Goal: Task Accomplishment & Management: Use online tool/utility

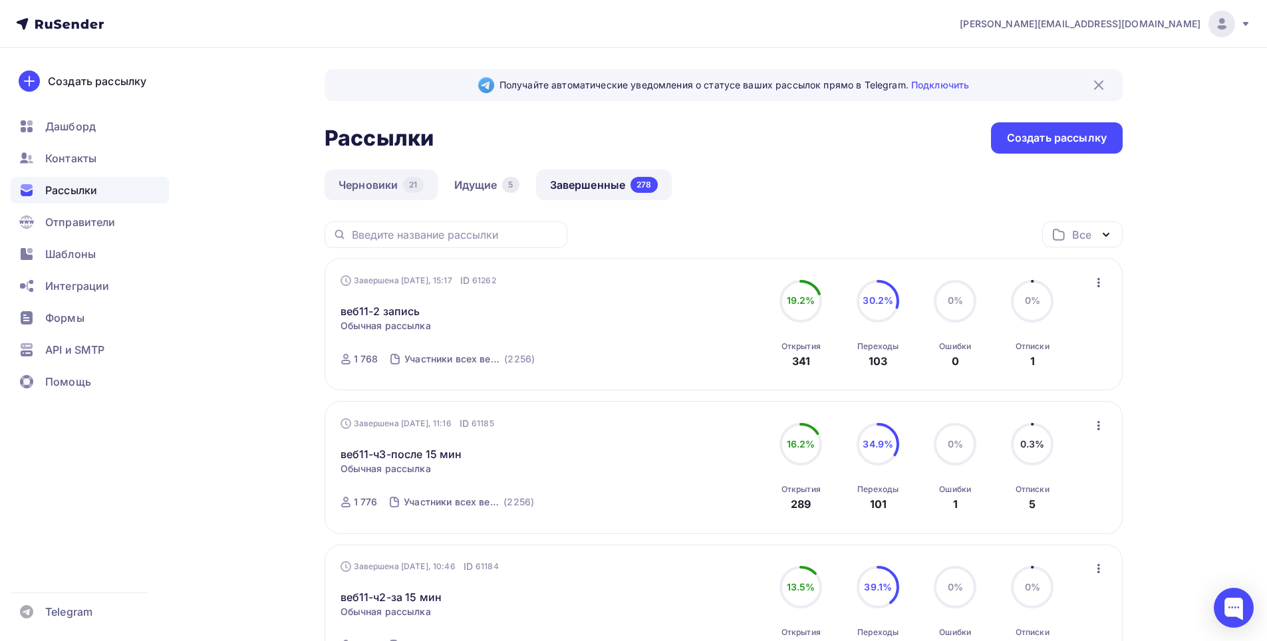
click at [366, 182] on link "Черновики 21" at bounding box center [381, 185] width 113 height 31
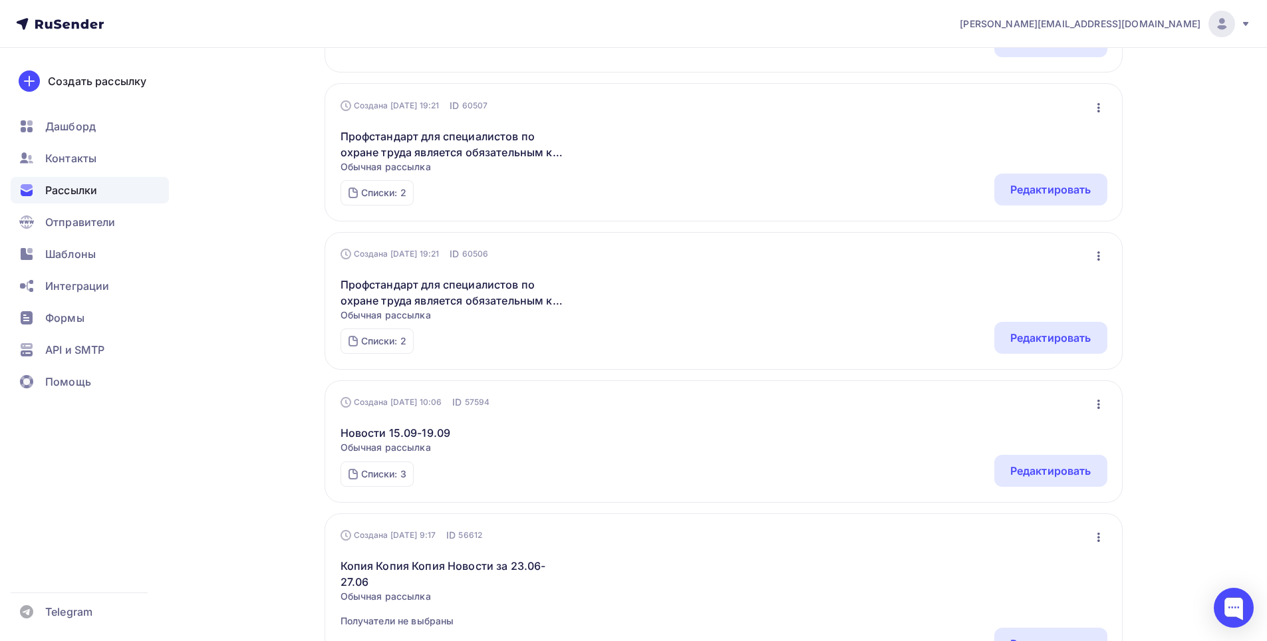
scroll to position [333, 0]
click at [1063, 470] on div "Редактировать" at bounding box center [1050, 470] width 81 height 16
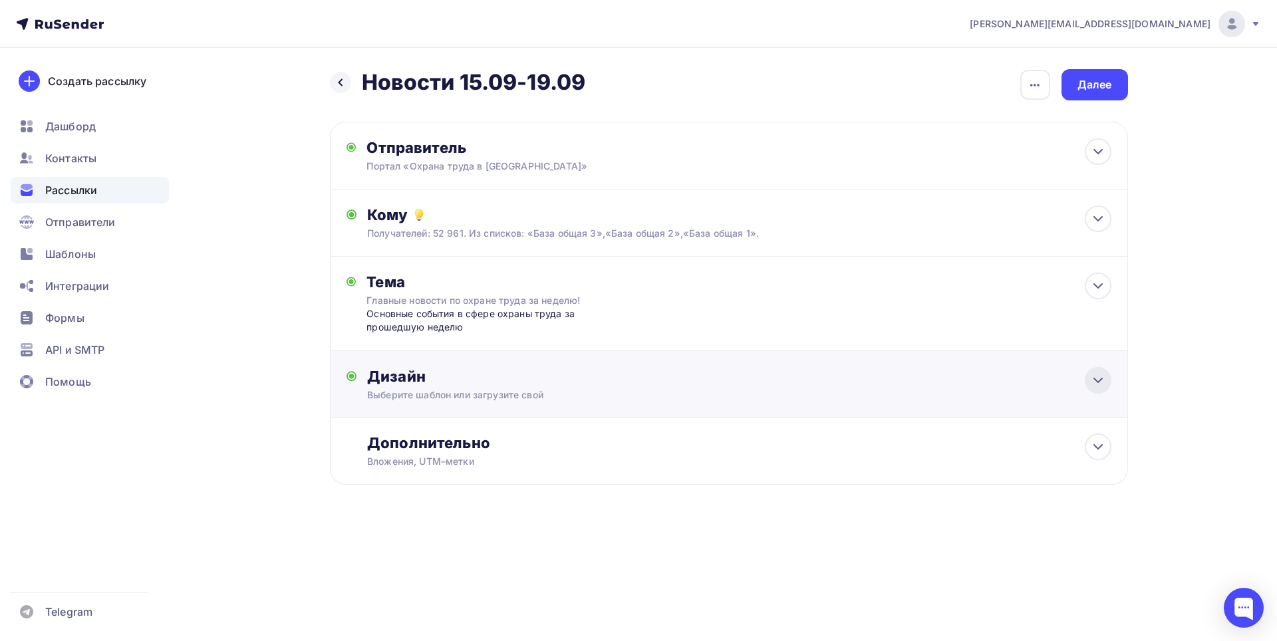
click at [1101, 386] on icon at bounding box center [1098, 380] width 16 height 16
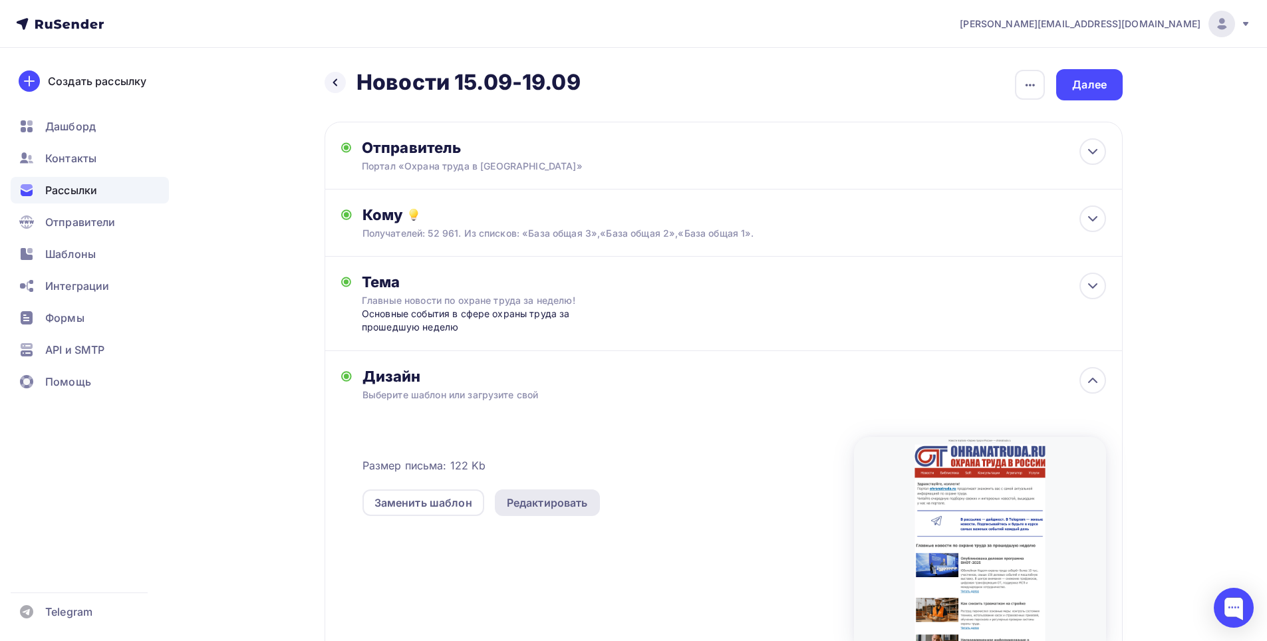
click at [558, 499] on div "Редактировать" at bounding box center [547, 503] width 81 height 16
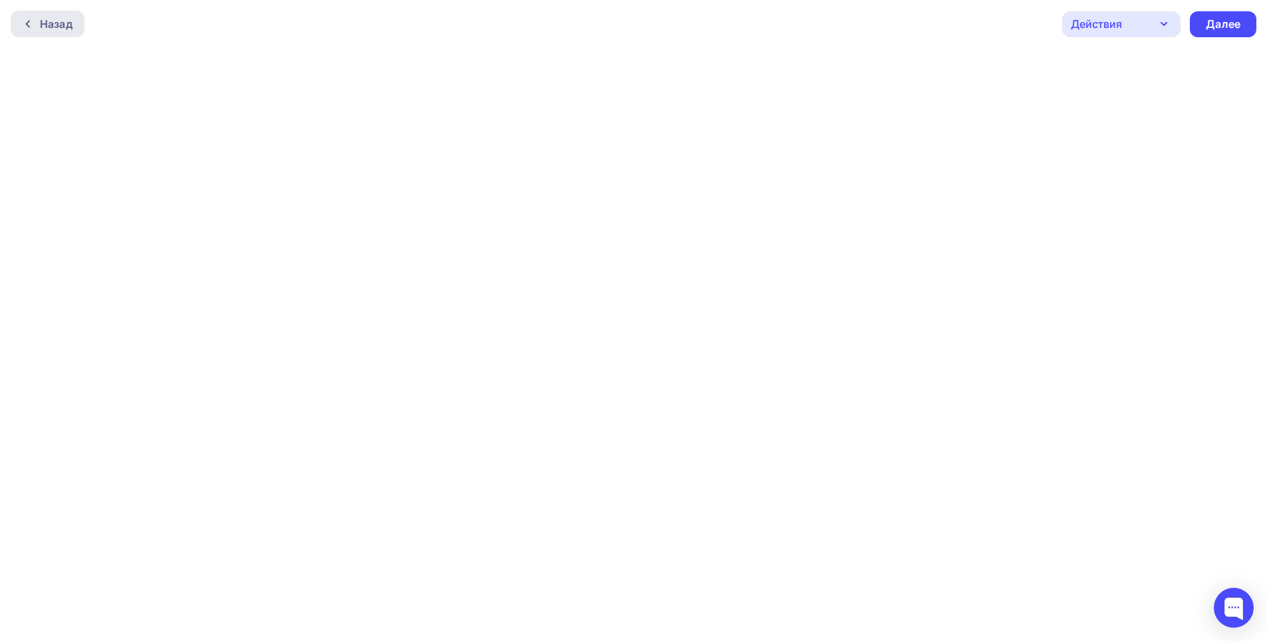
click at [25, 18] on div "Назад" at bounding box center [48, 24] width 74 height 27
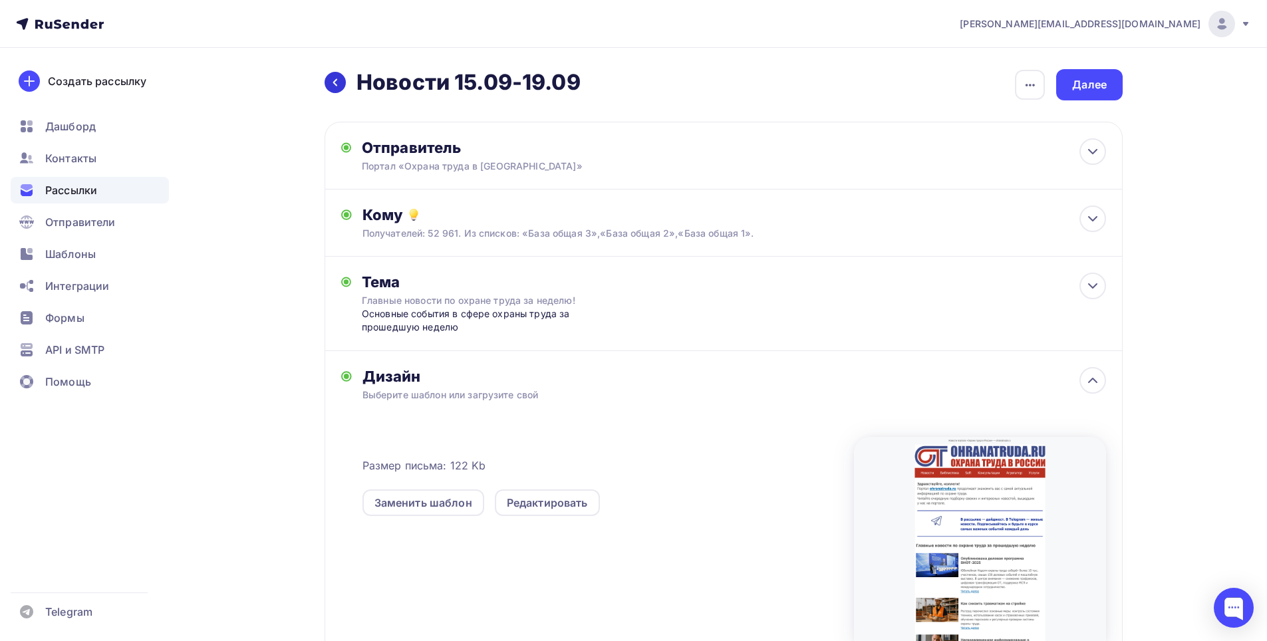
click at [334, 82] on icon at bounding box center [335, 82] width 4 height 7
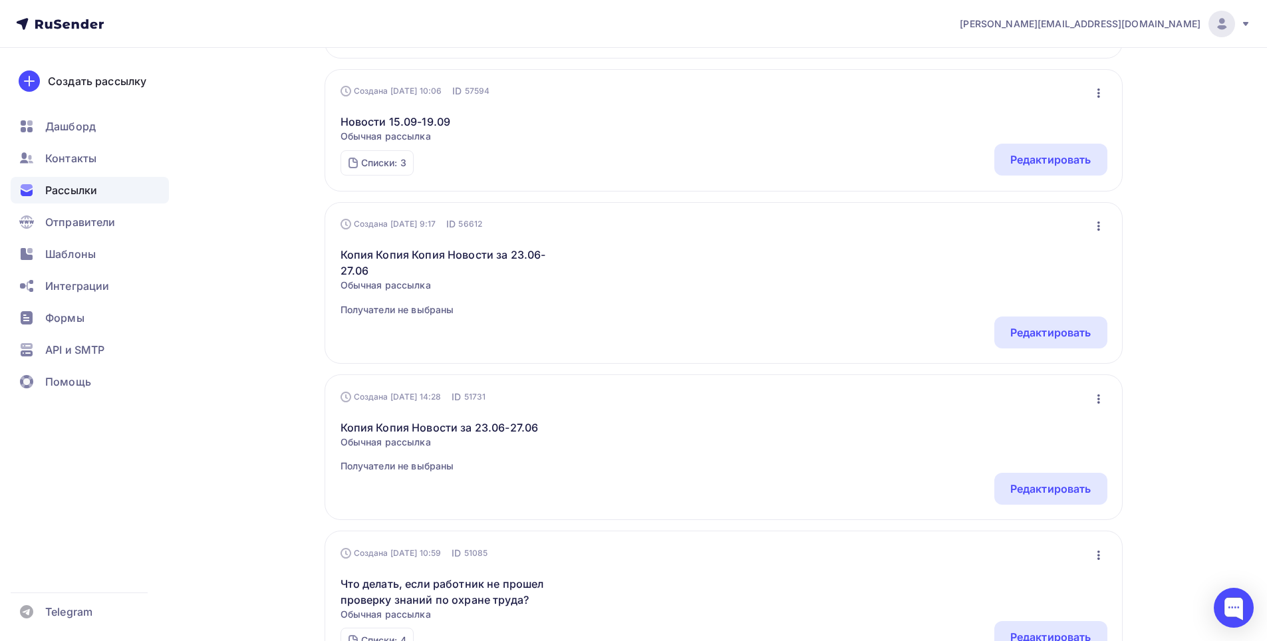
scroll to position [674, 0]
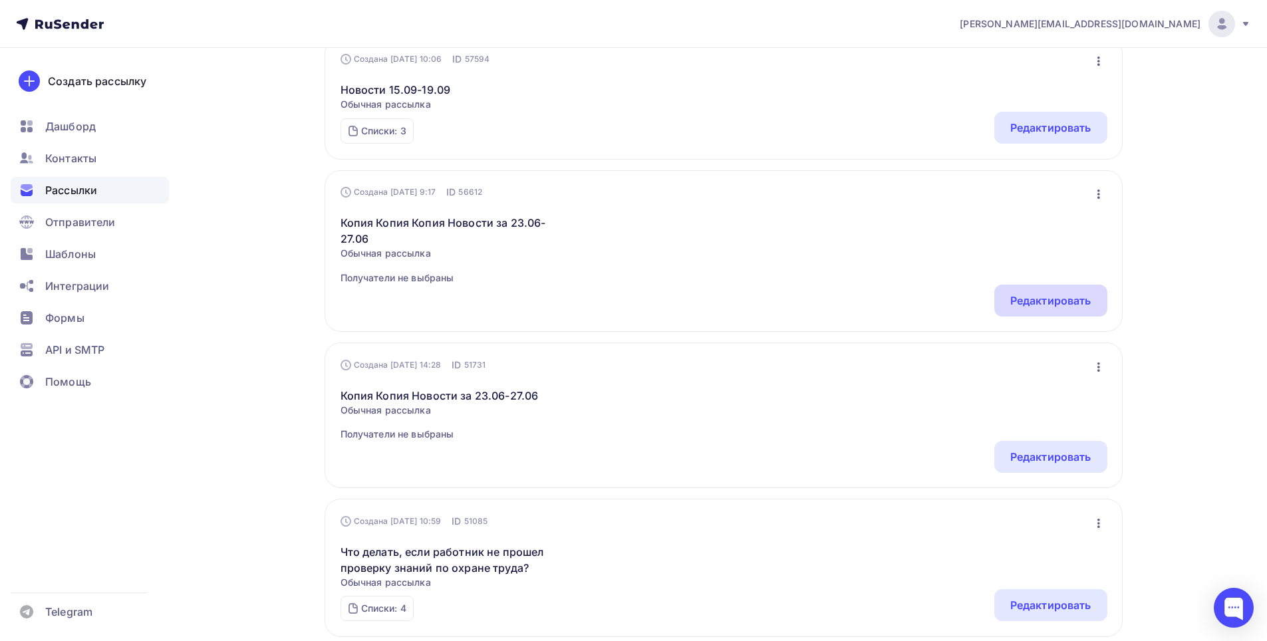
click at [1035, 297] on div "Редактировать" at bounding box center [1050, 301] width 81 height 16
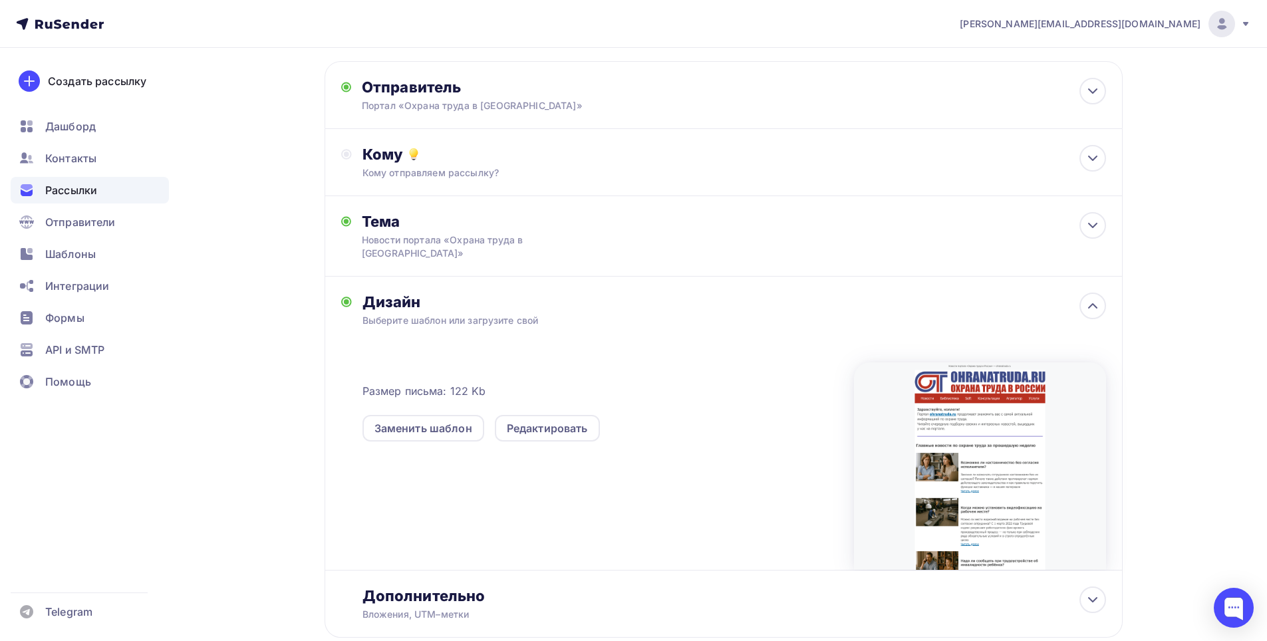
scroll to position [130, 0]
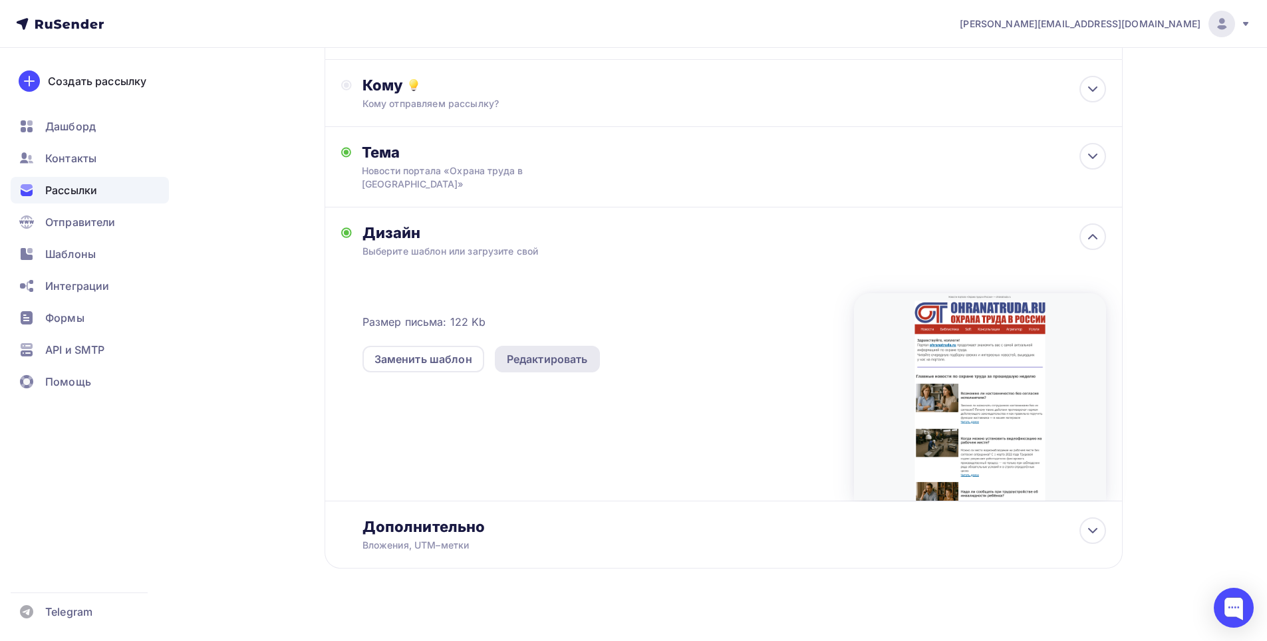
click at [557, 351] on div "Редактировать" at bounding box center [547, 359] width 81 height 16
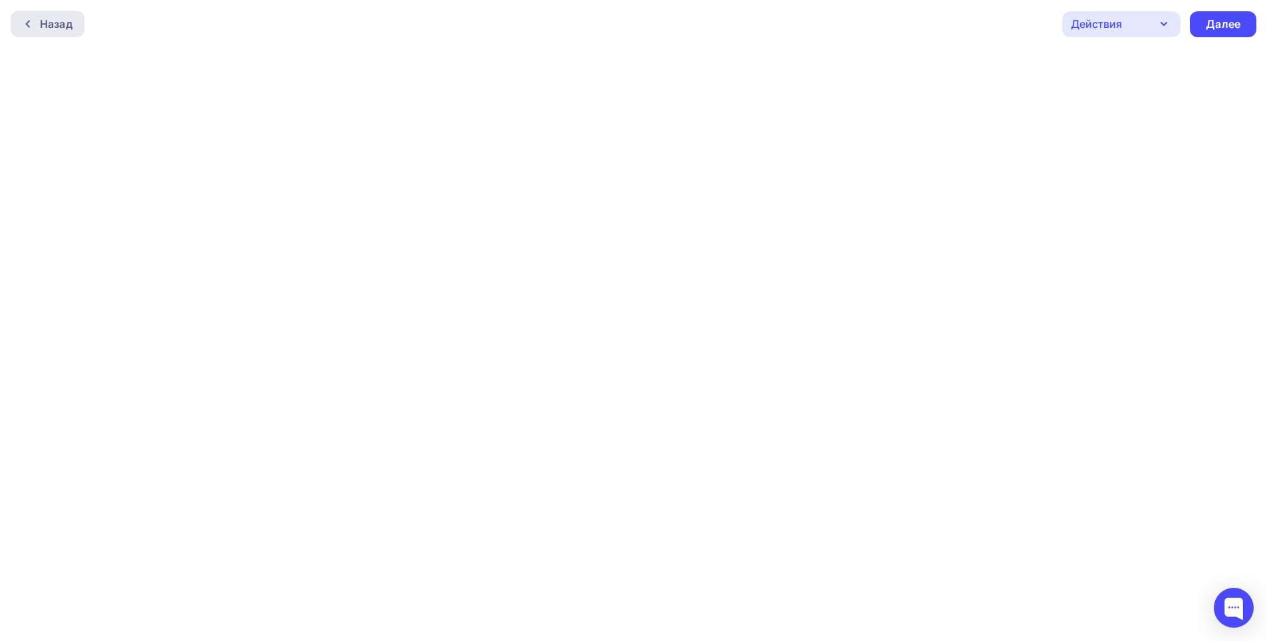
click at [52, 18] on div "Назад" at bounding box center [56, 24] width 33 height 16
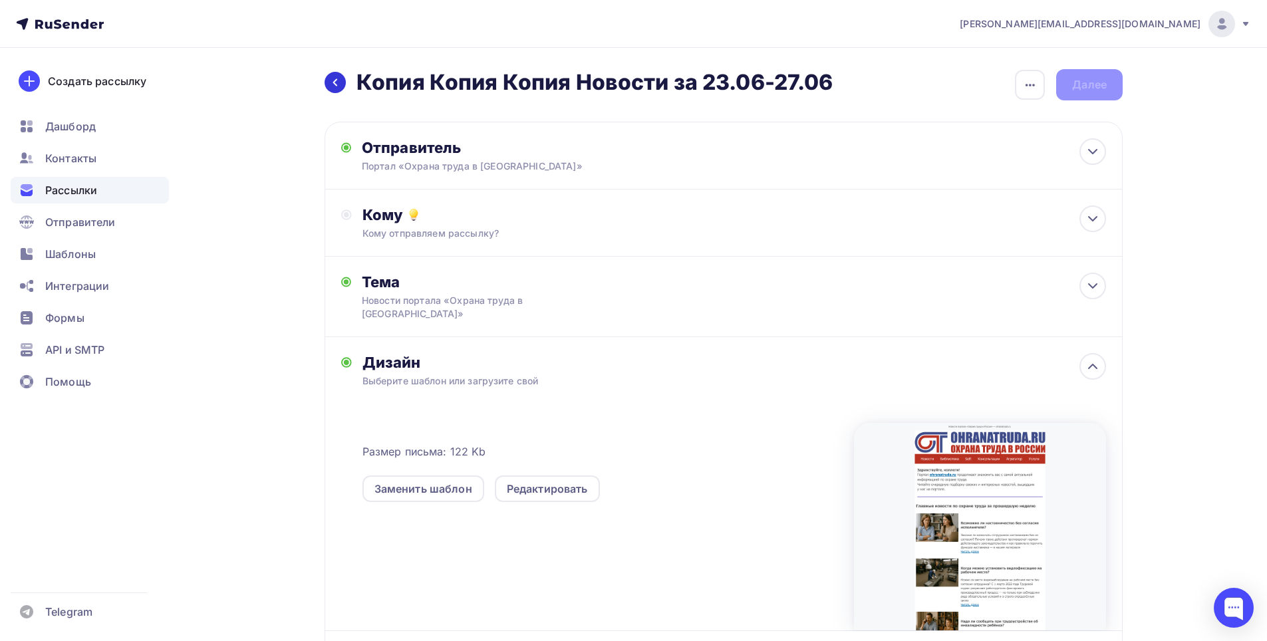
click at [335, 81] on icon at bounding box center [335, 82] width 4 height 7
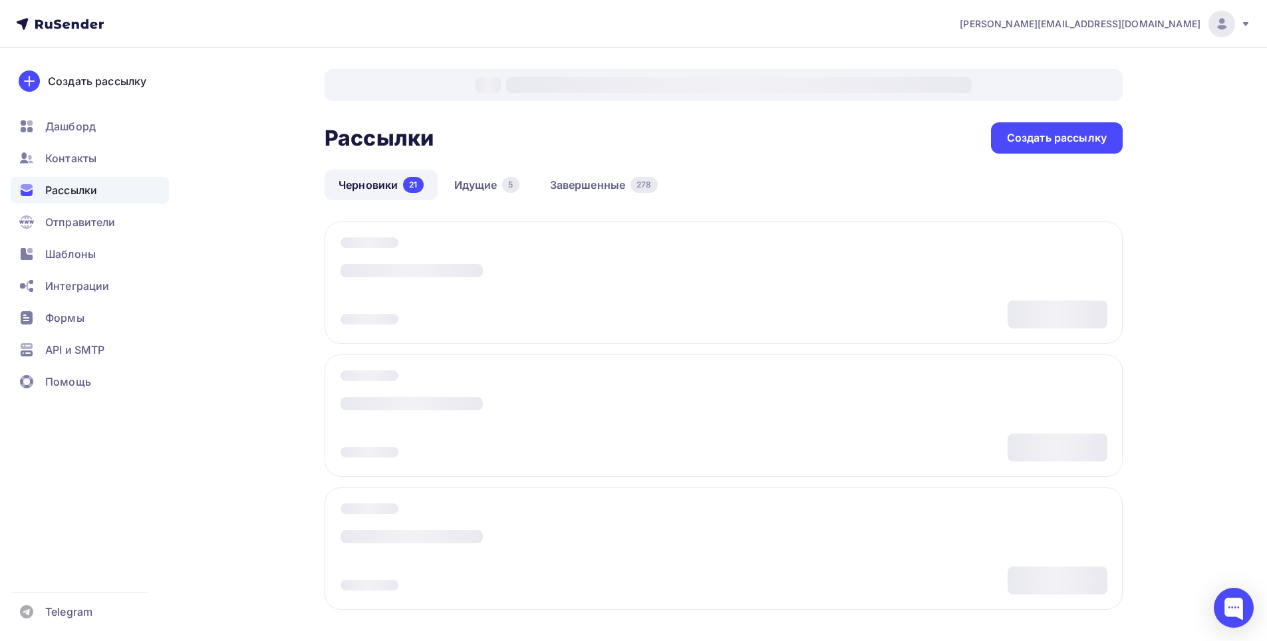
scroll to position [9, 0]
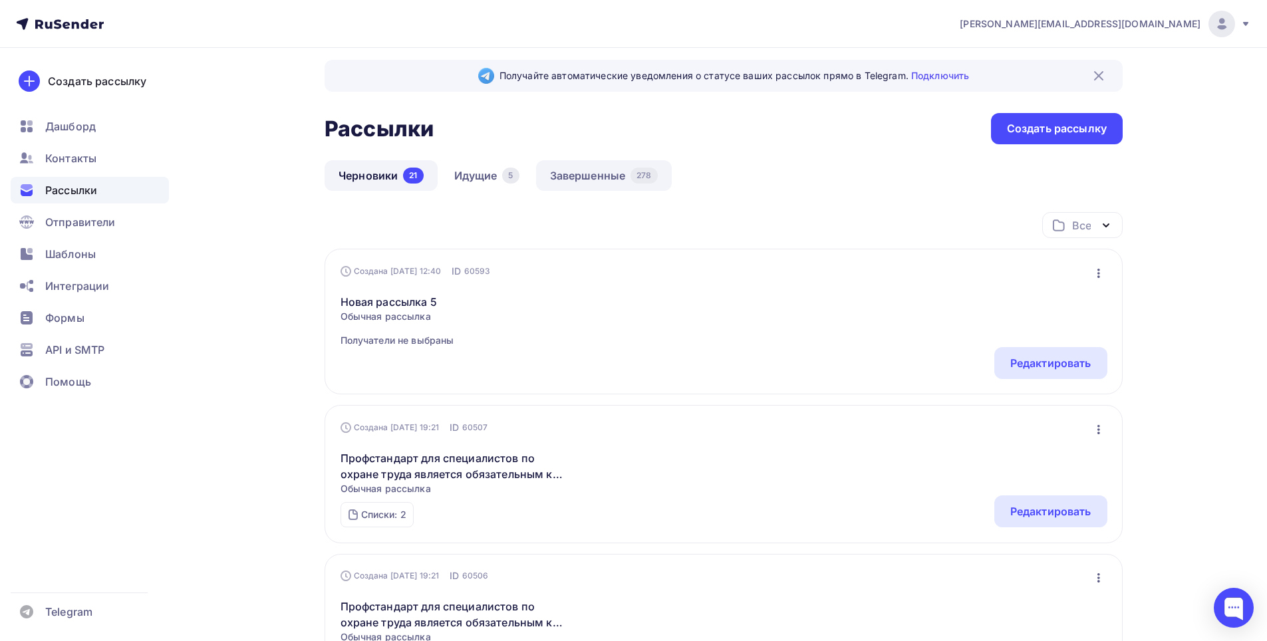
click at [613, 170] on link "Завершенные 278" at bounding box center [604, 175] width 136 height 31
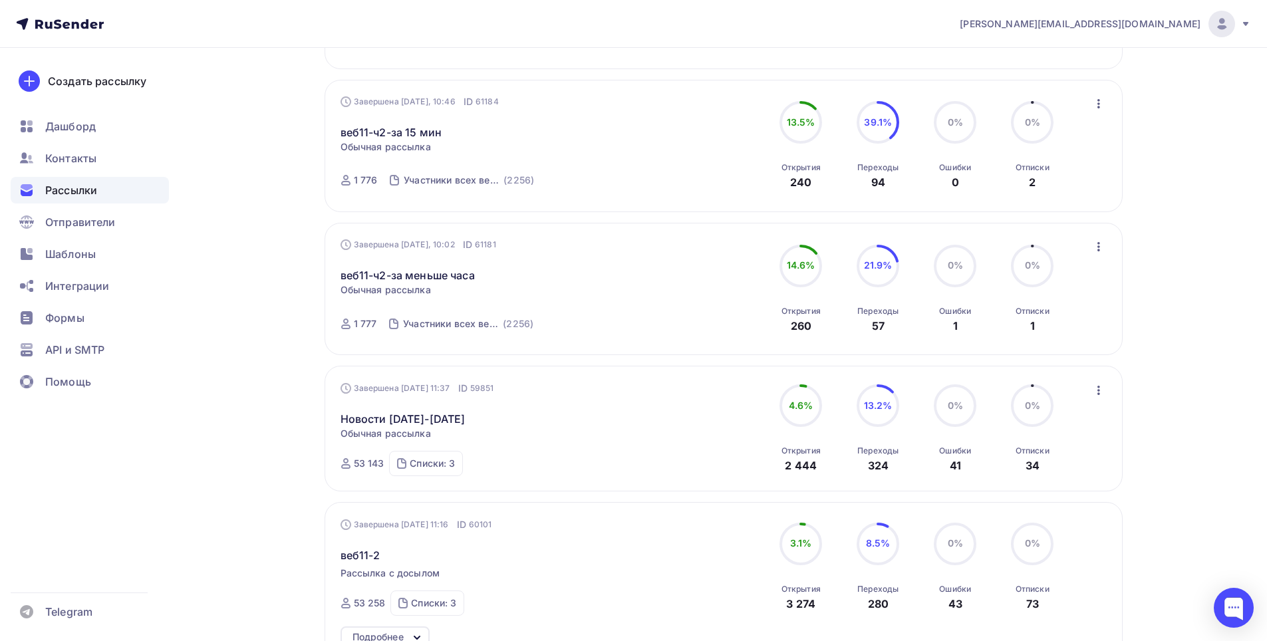
scroll to position [466, 0]
click at [1097, 394] on icon "button" at bounding box center [1099, 390] width 16 height 16
click at [438, 417] on link "Новости [DATE]-[DATE]" at bounding box center [403, 418] width 125 height 16
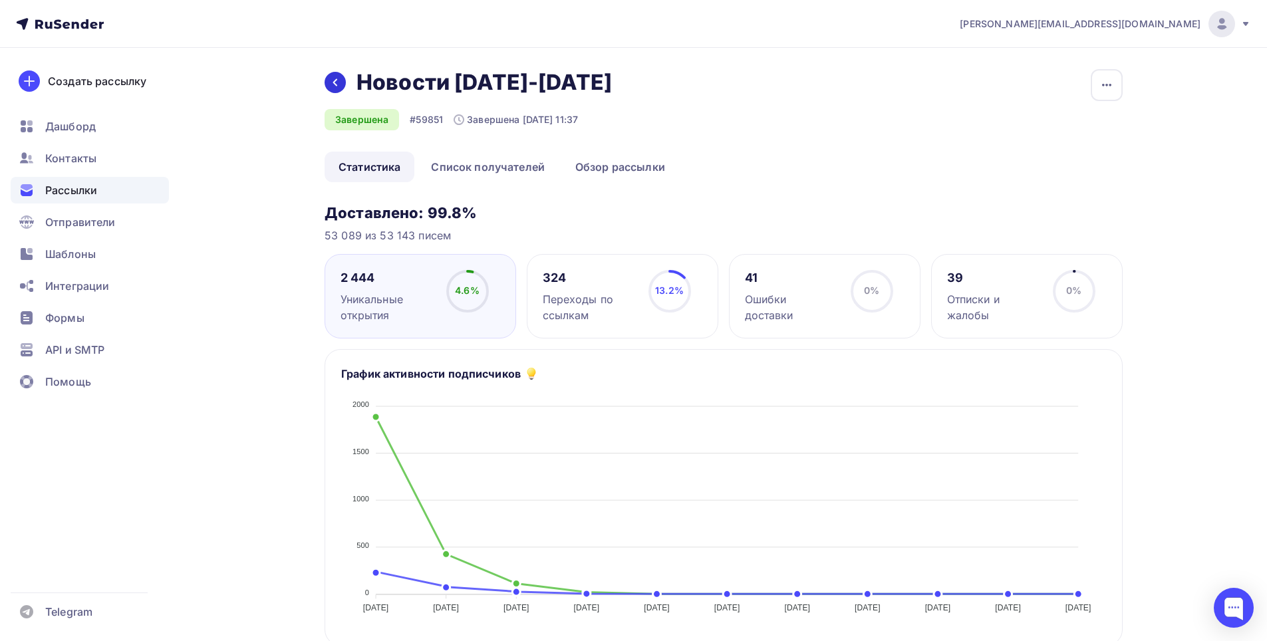
click at [336, 83] on icon at bounding box center [335, 82] width 11 height 11
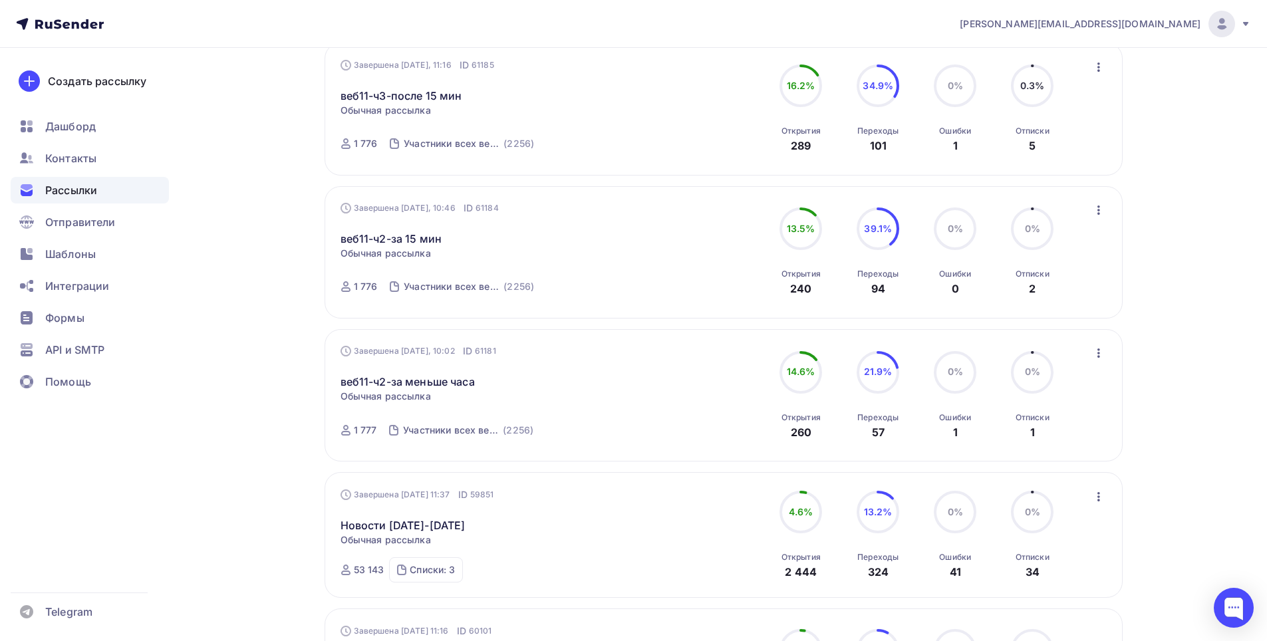
scroll to position [399, 0]
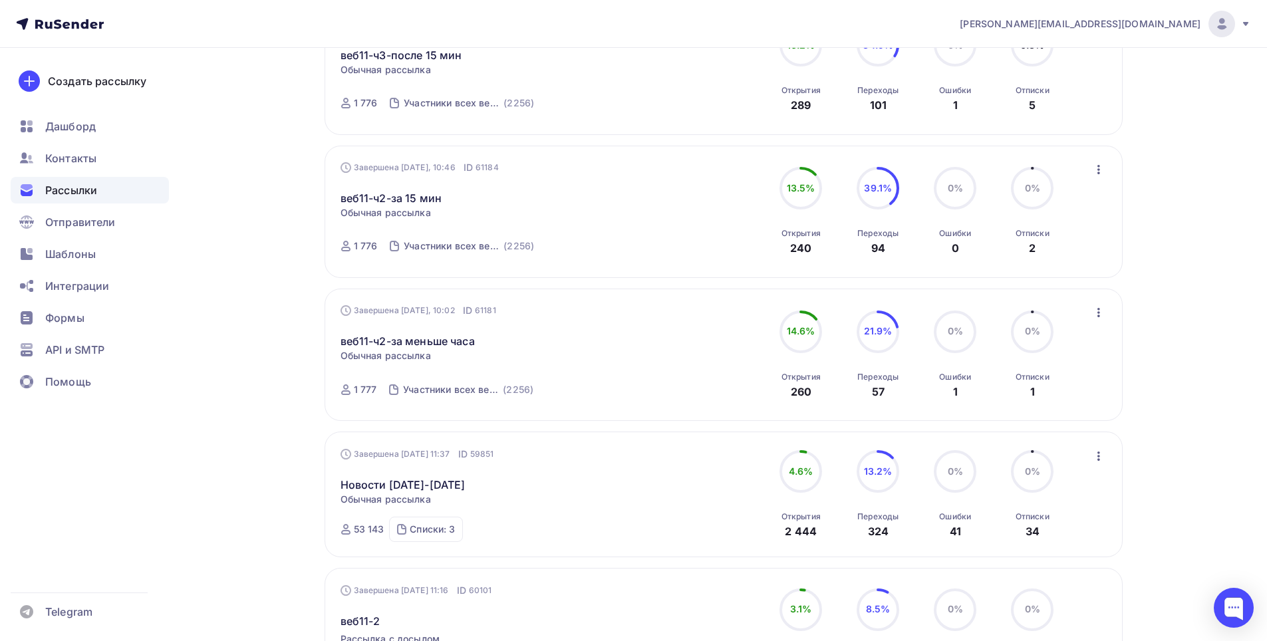
click at [1098, 456] on icon "button" at bounding box center [1098, 456] width 3 height 9
click at [1091, 540] on div "Копировать в новую" at bounding box center [1038, 544] width 136 height 16
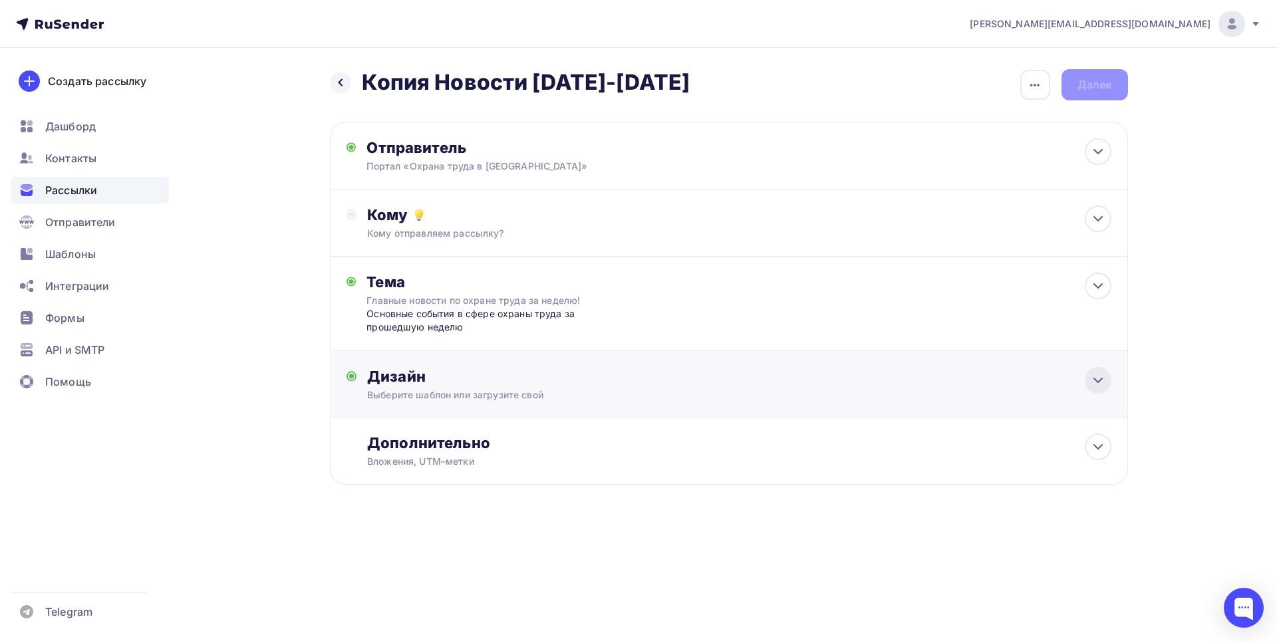
click at [1092, 385] on icon at bounding box center [1098, 380] width 16 height 16
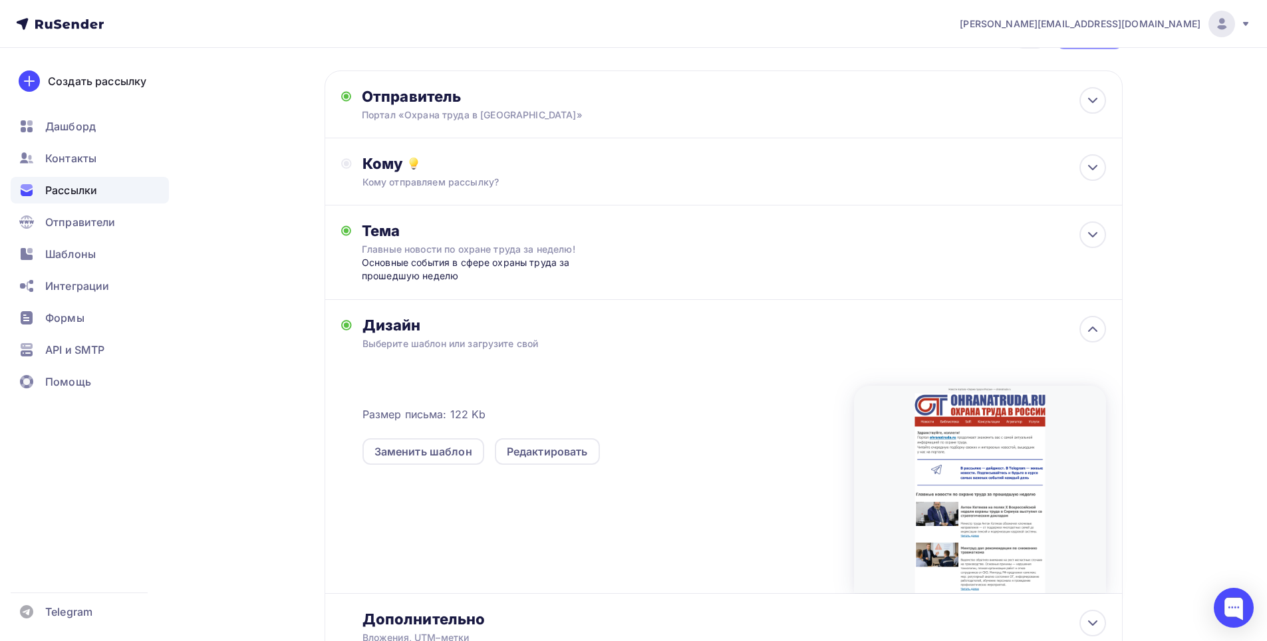
scroll to position [133, 0]
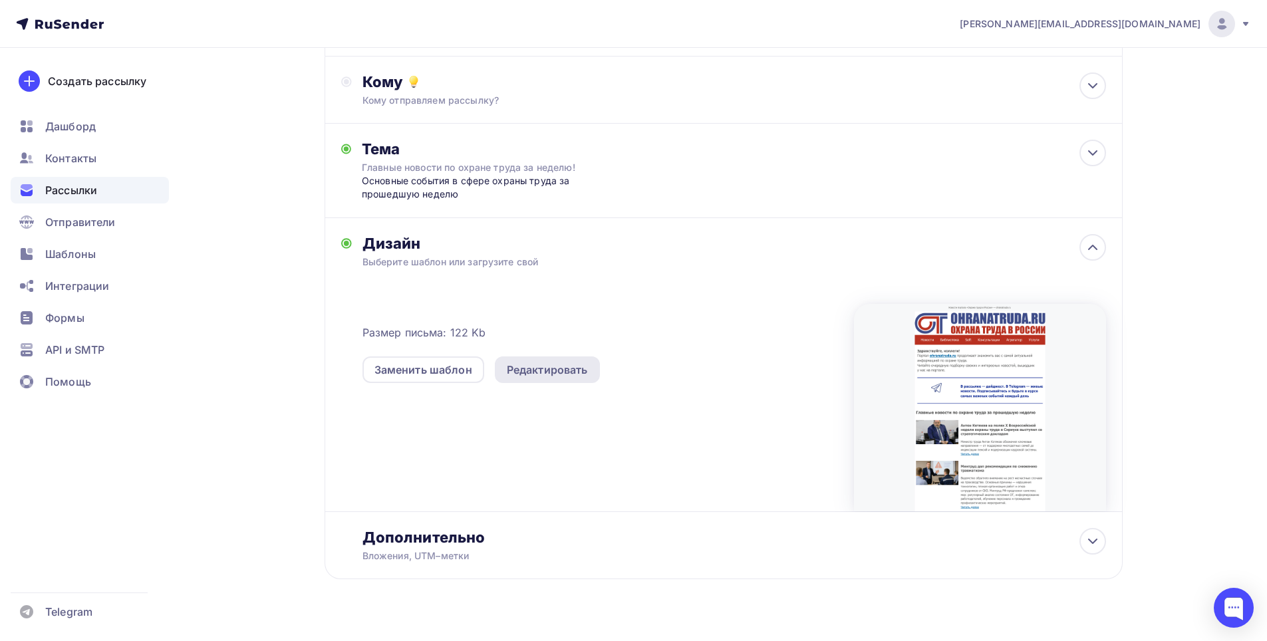
click at [563, 368] on div "Редактировать" at bounding box center [547, 370] width 81 height 16
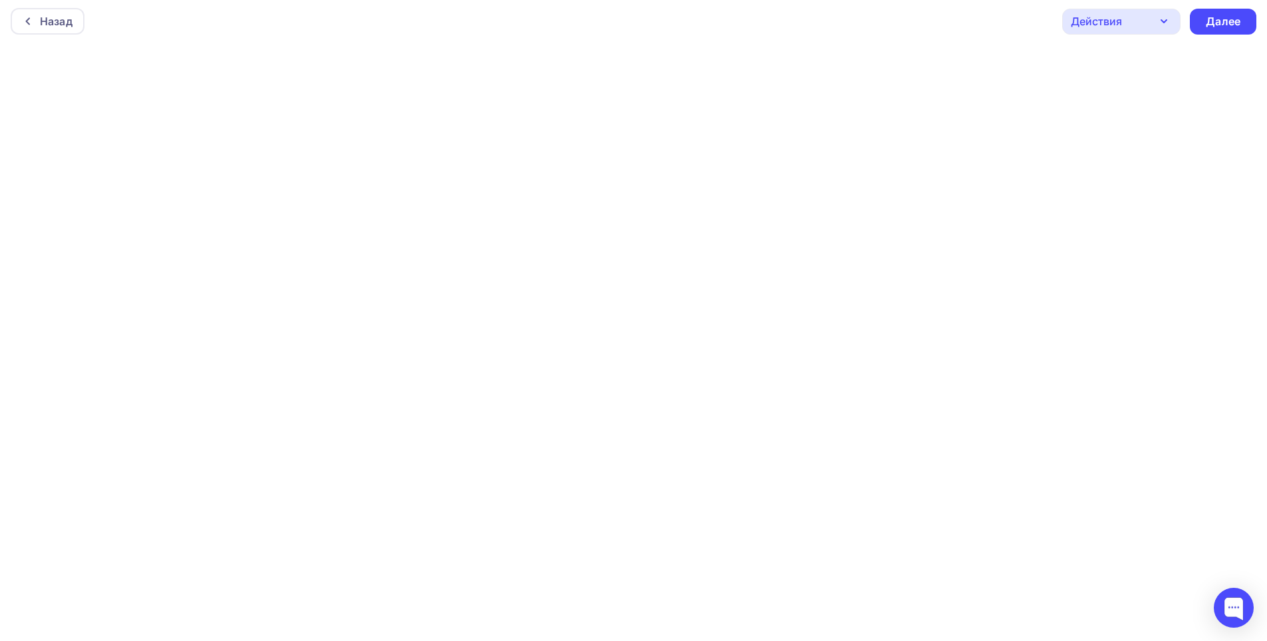
scroll to position [3, 0]
click at [1214, 13] on div "Далее" at bounding box center [1223, 20] width 35 height 15
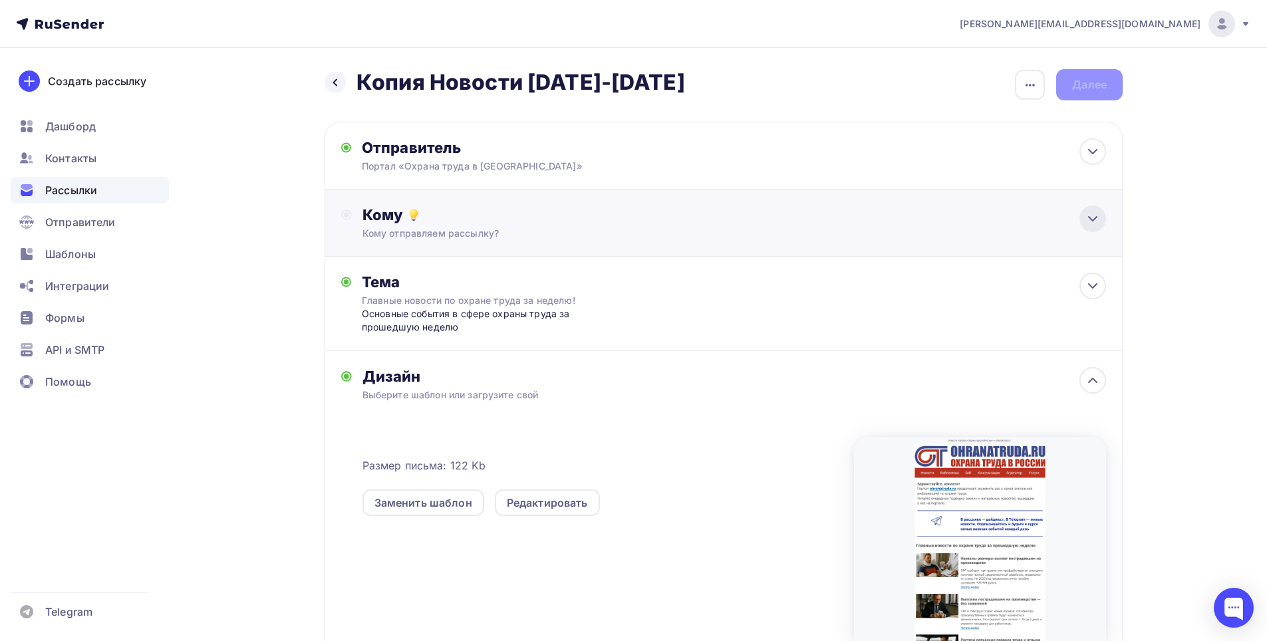
click at [1095, 214] on icon at bounding box center [1093, 219] width 16 height 16
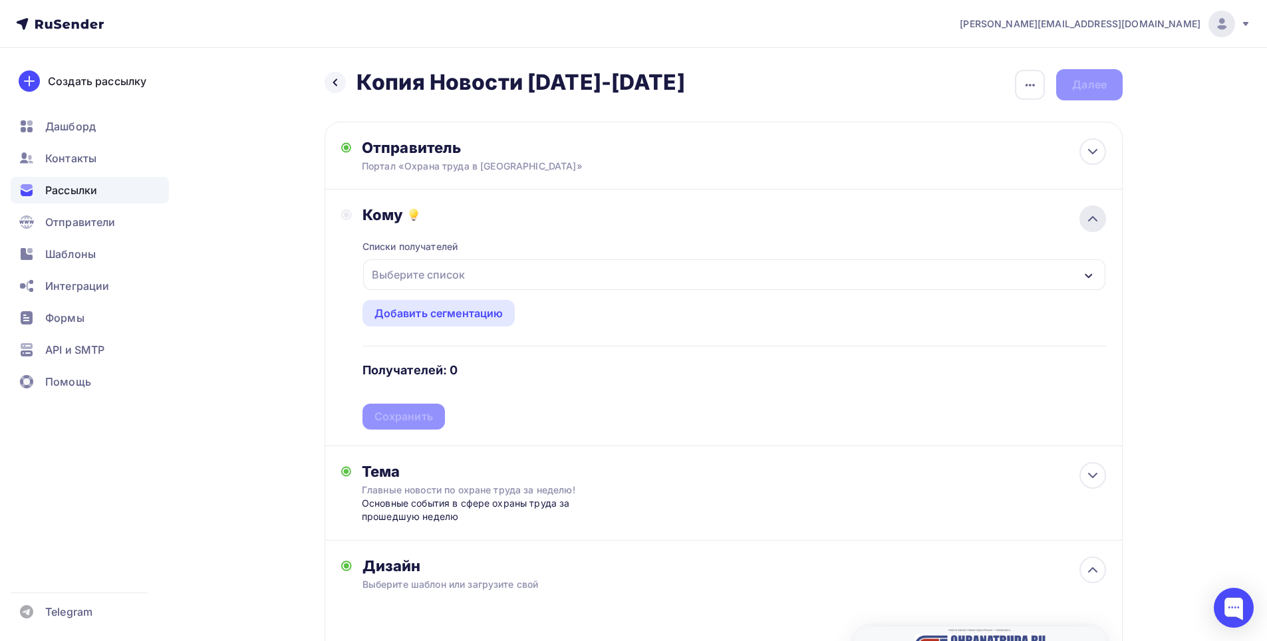
click at [1095, 214] on icon at bounding box center [1093, 219] width 16 height 16
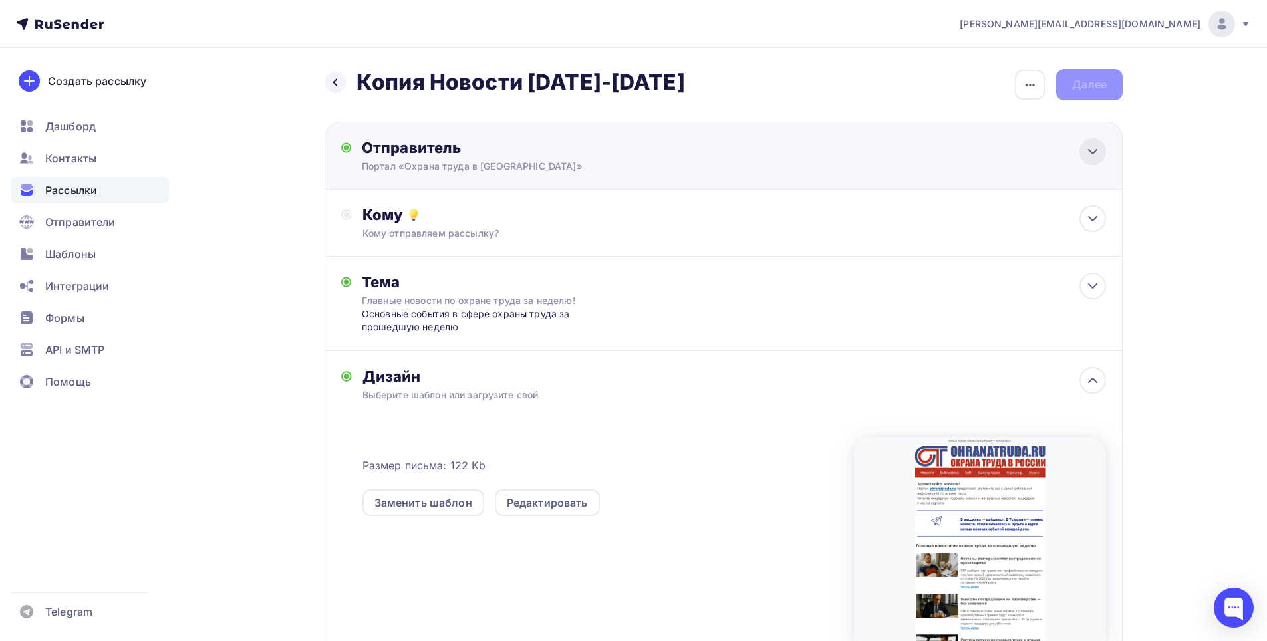
click at [1099, 155] on icon at bounding box center [1093, 152] width 16 height 16
type input "Портал «Охрана труда в [GEOGRAPHIC_DATA]»"
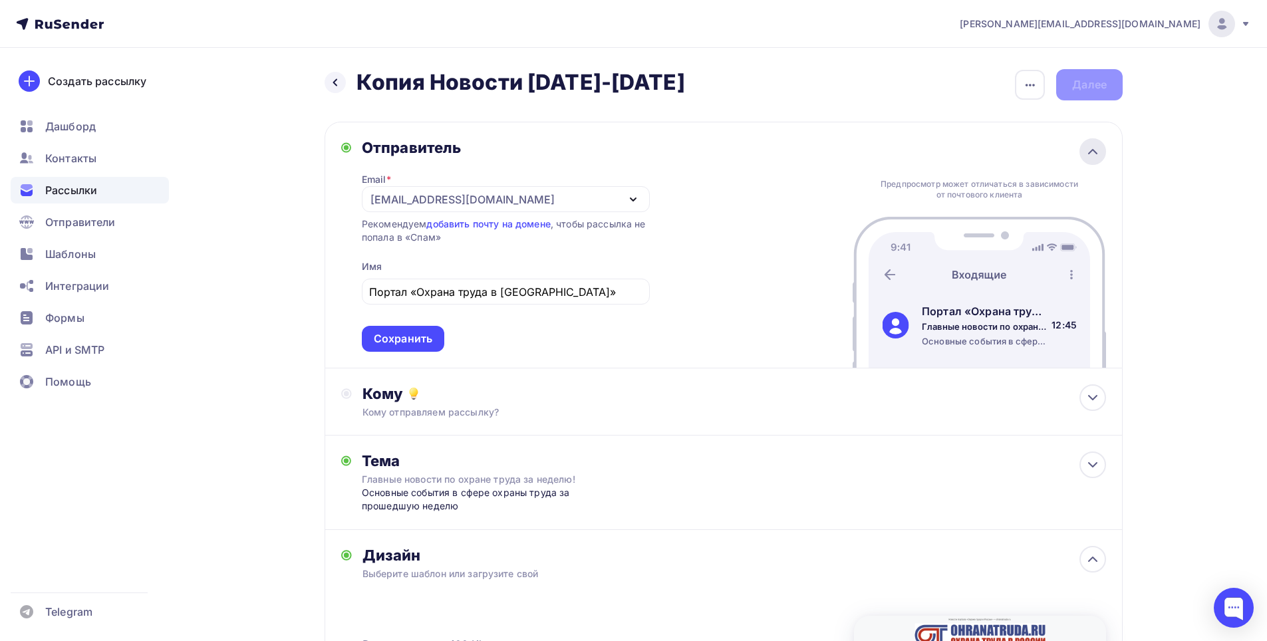
click at [1099, 155] on icon at bounding box center [1093, 152] width 16 height 16
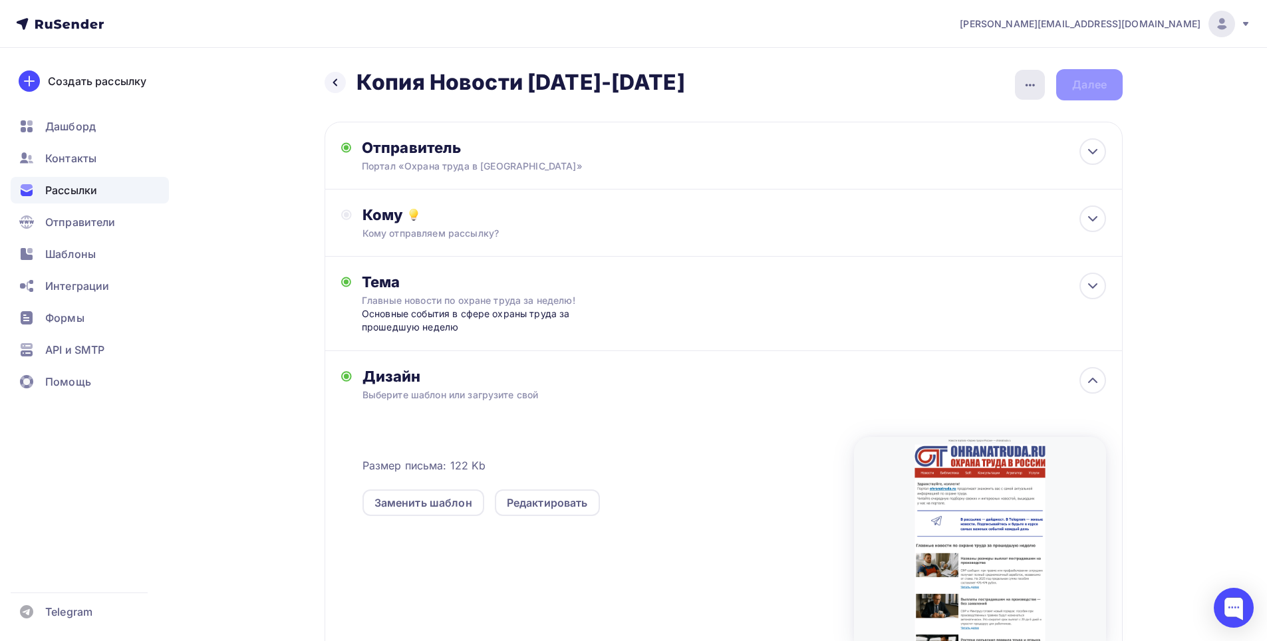
click at [1038, 88] on div "button" at bounding box center [1030, 85] width 30 height 30
click at [940, 152] on div "Переименовать рассылку" at bounding box center [959, 153] width 165 height 16
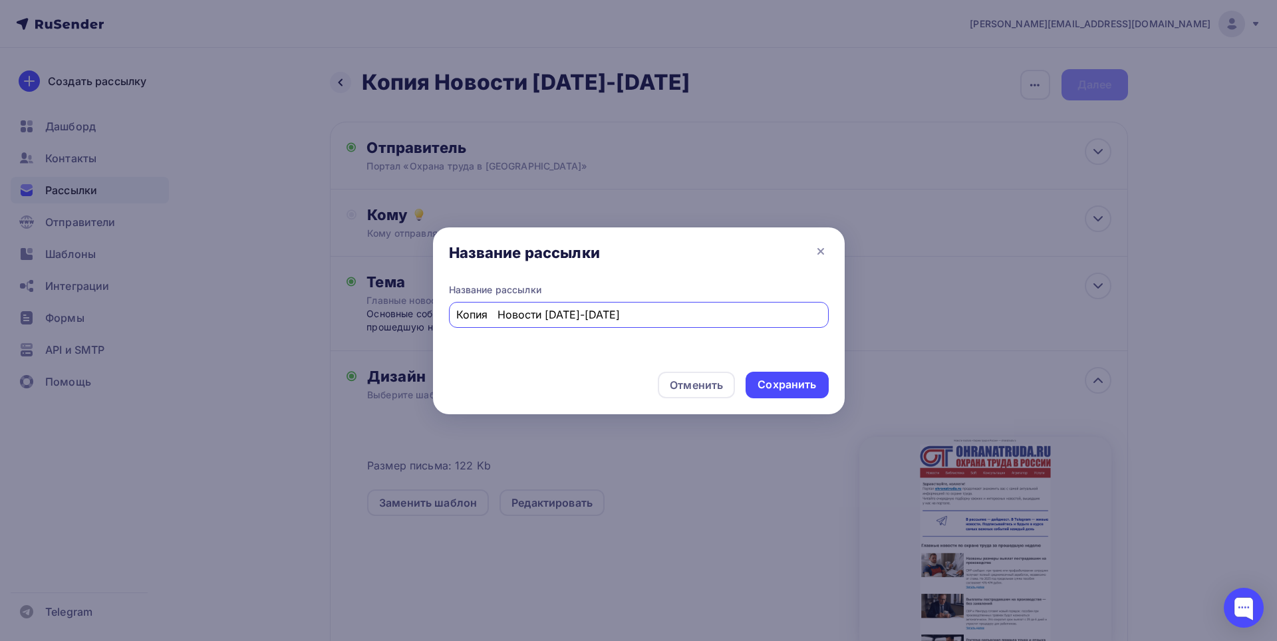
click at [489, 317] on input "Копия Новости [DATE]-[DATE]" at bounding box center [638, 315] width 364 height 16
click at [466, 313] on input "Новости [DATE]-[DATE]" at bounding box center [638, 315] width 364 height 16
click at [517, 315] on input "Новости [DATE]-[DATE]" at bounding box center [638, 315] width 364 height 16
click at [564, 316] on input "Новости 29.09.25-26.09.25" at bounding box center [638, 315] width 364 height 16
click at [582, 311] on input "Новости 29.09.25-03.09.25" at bounding box center [638, 315] width 364 height 16
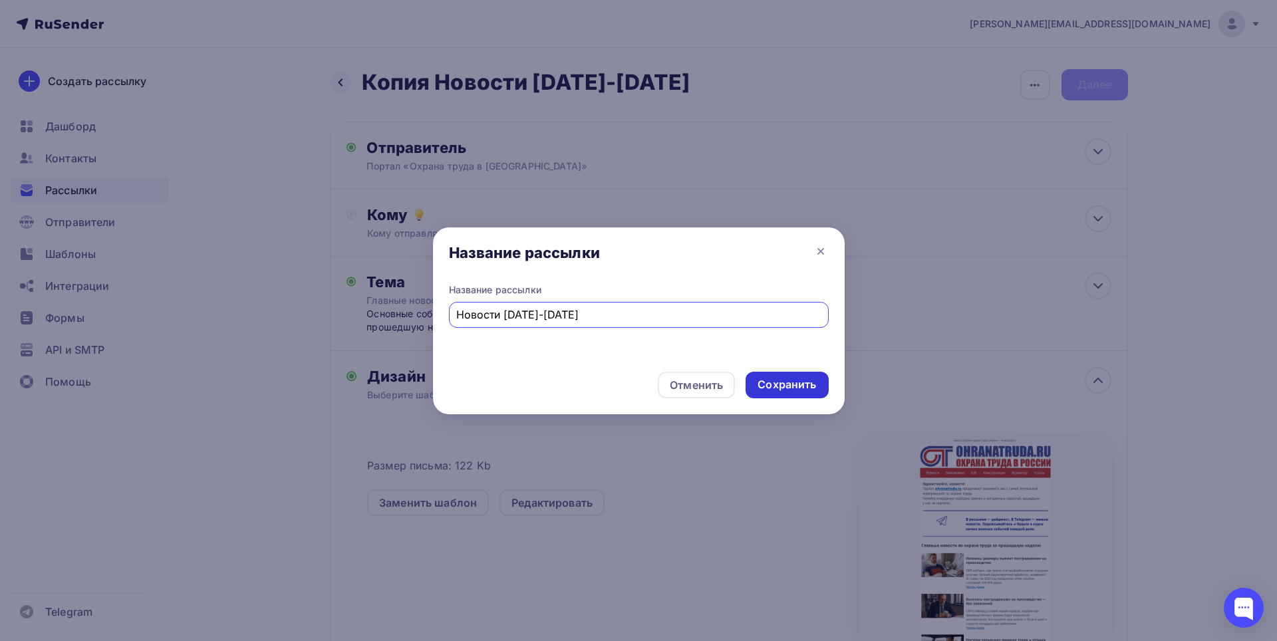
type input "Новости [DATE]-[DATE]"
click at [795, 381] on div "Сохранить" at bounding box center [787, 384] width 59 height 15
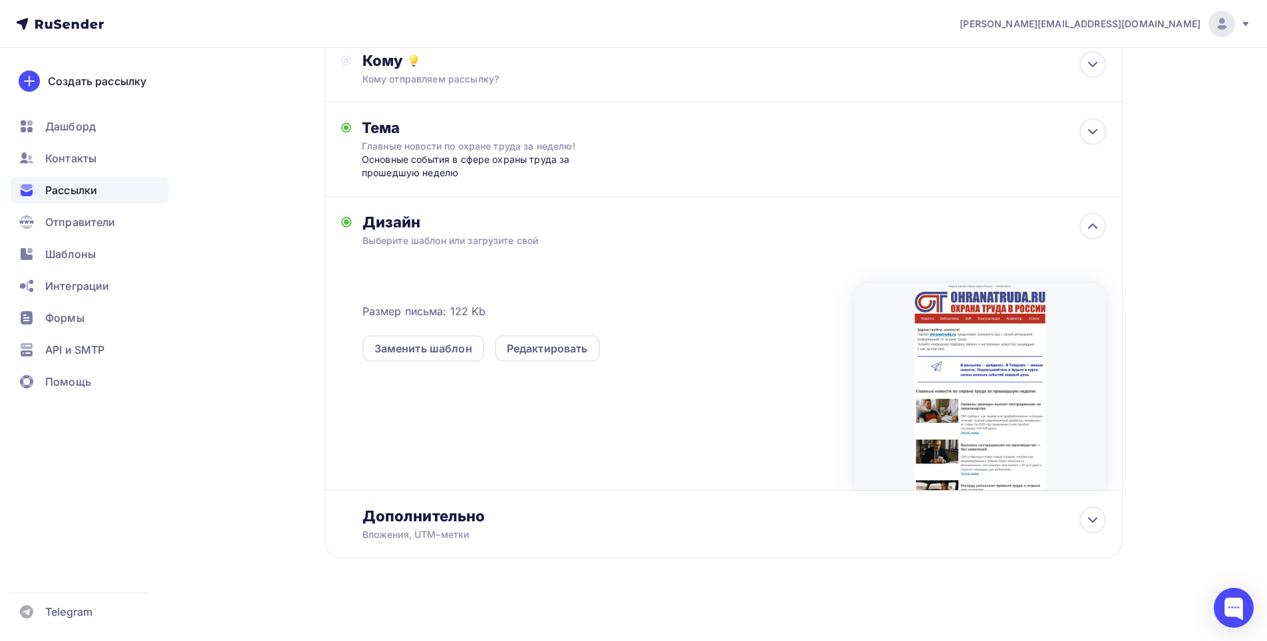
scroll to position [157, 0]
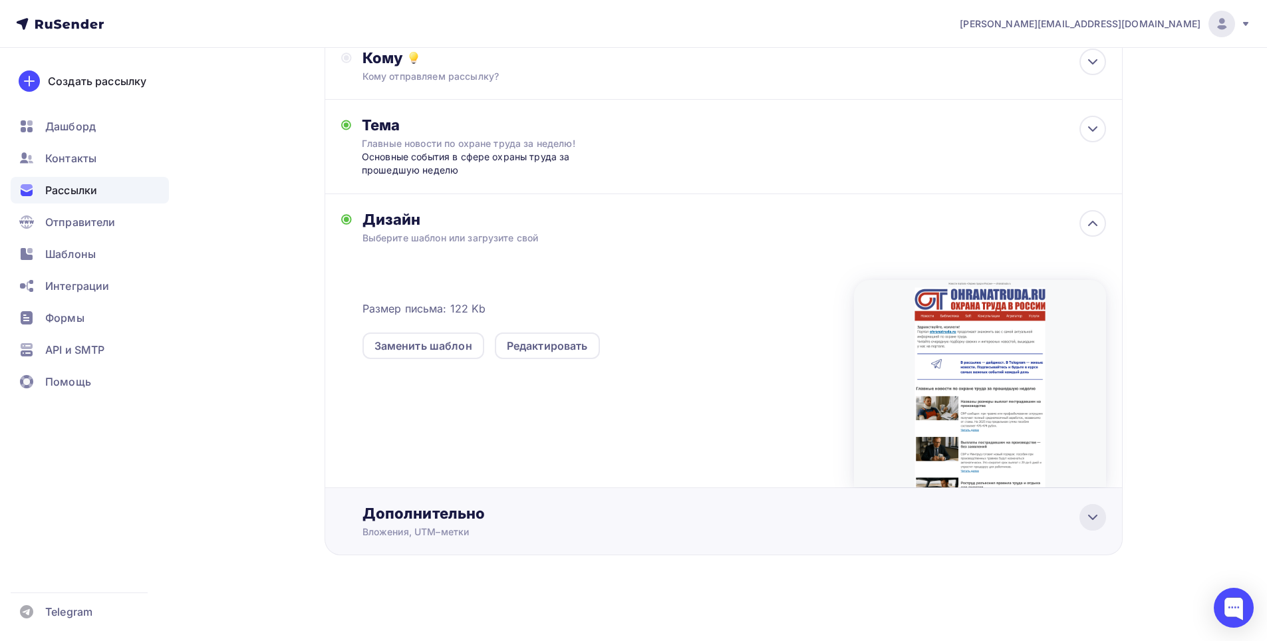
click at [1092, 513] on icon at bounding box center [1093, 517] width 16 height 16
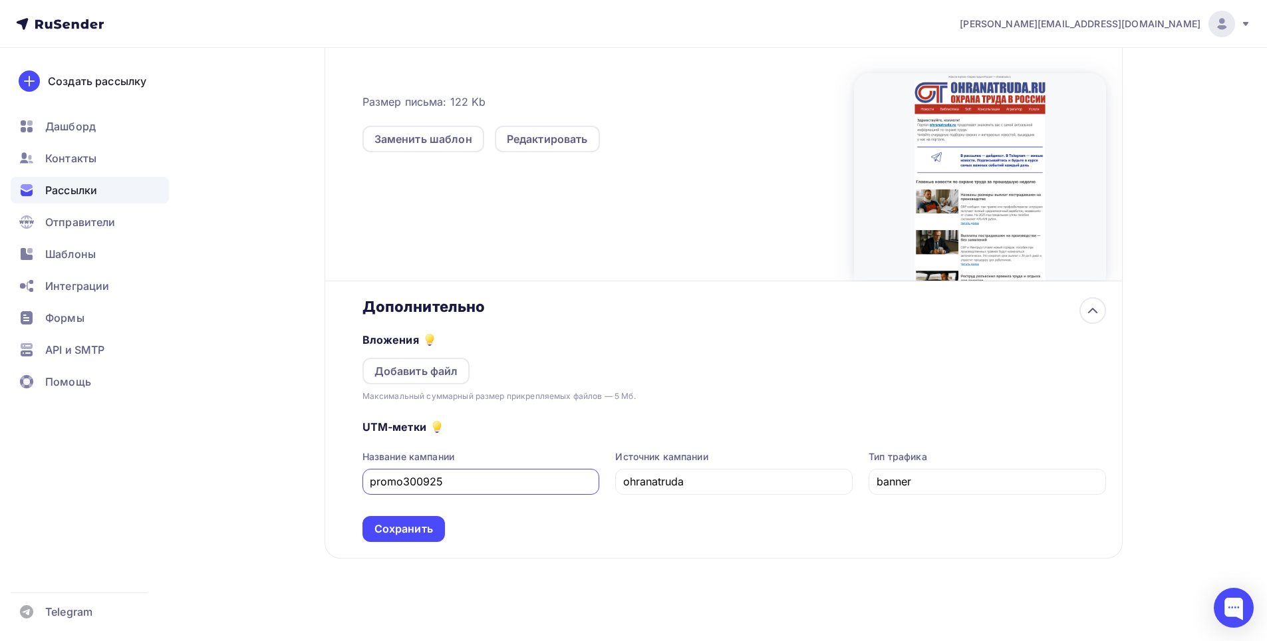
scroll to position [367, 0]
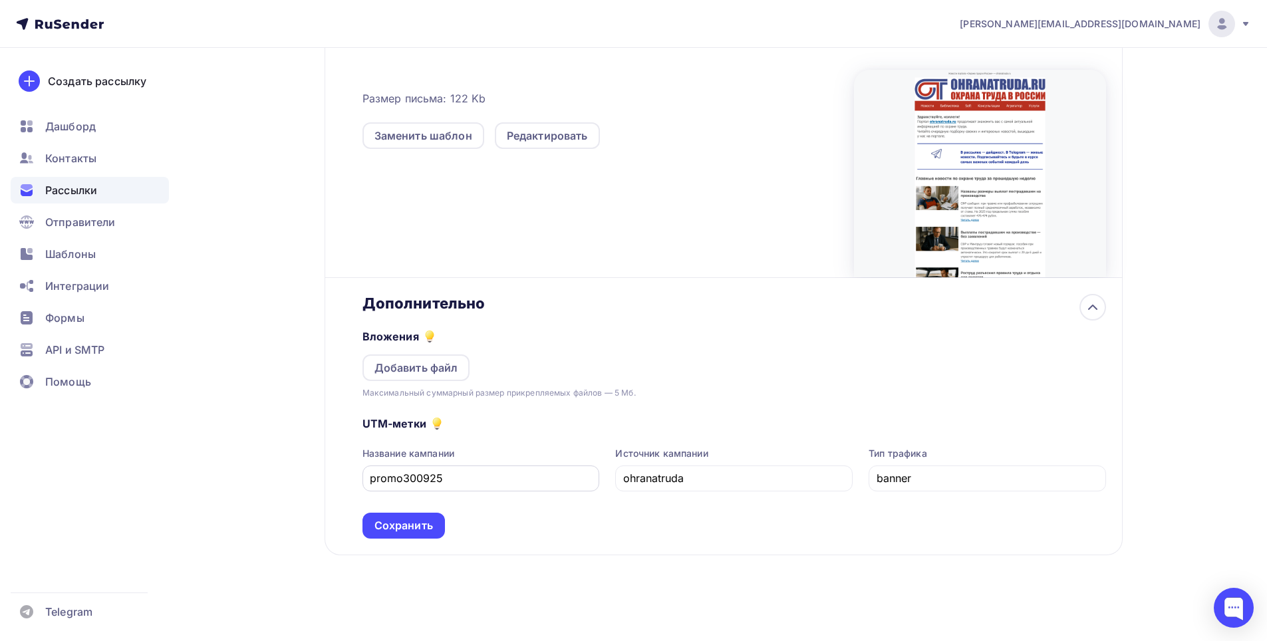
click at [415, 480] on input "promo300925" at bounding box center [481, 478] width 222 height 16
click at [428, 480] on input "promo070925" at bounding box center [481, 478] width 222 height 16
type input "promo071025"
click at [423, 526] on div "Сохранить" at bounding box center [403, 525] width 59 height 15
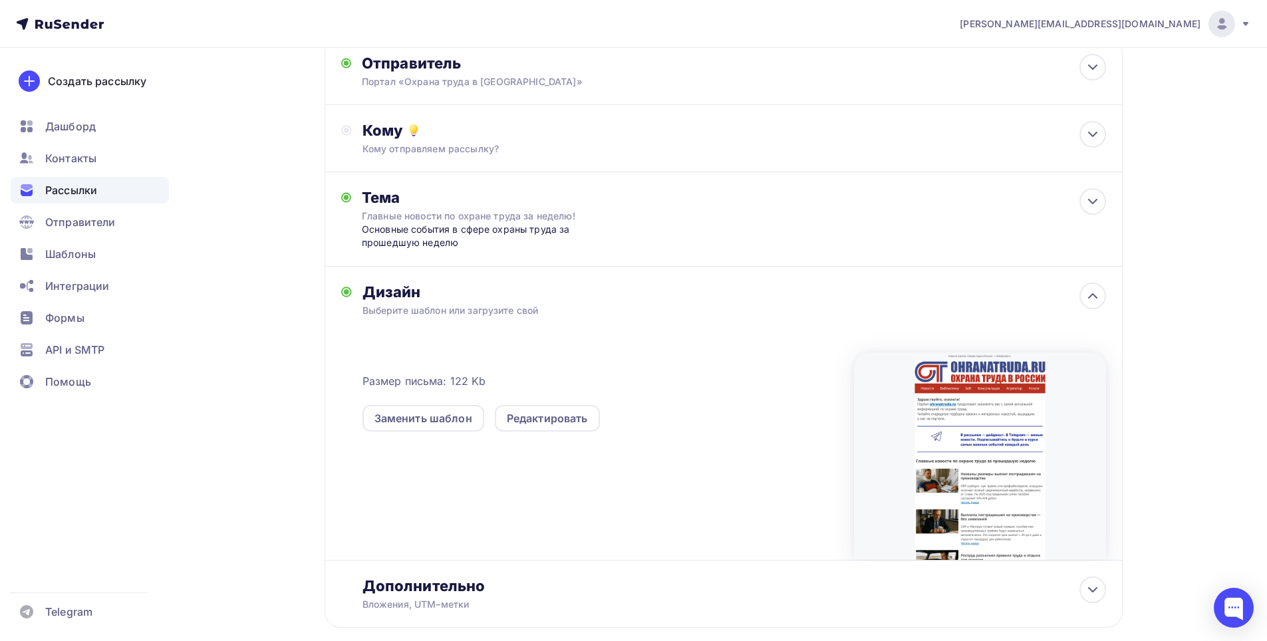
scroll to position [0, 0]
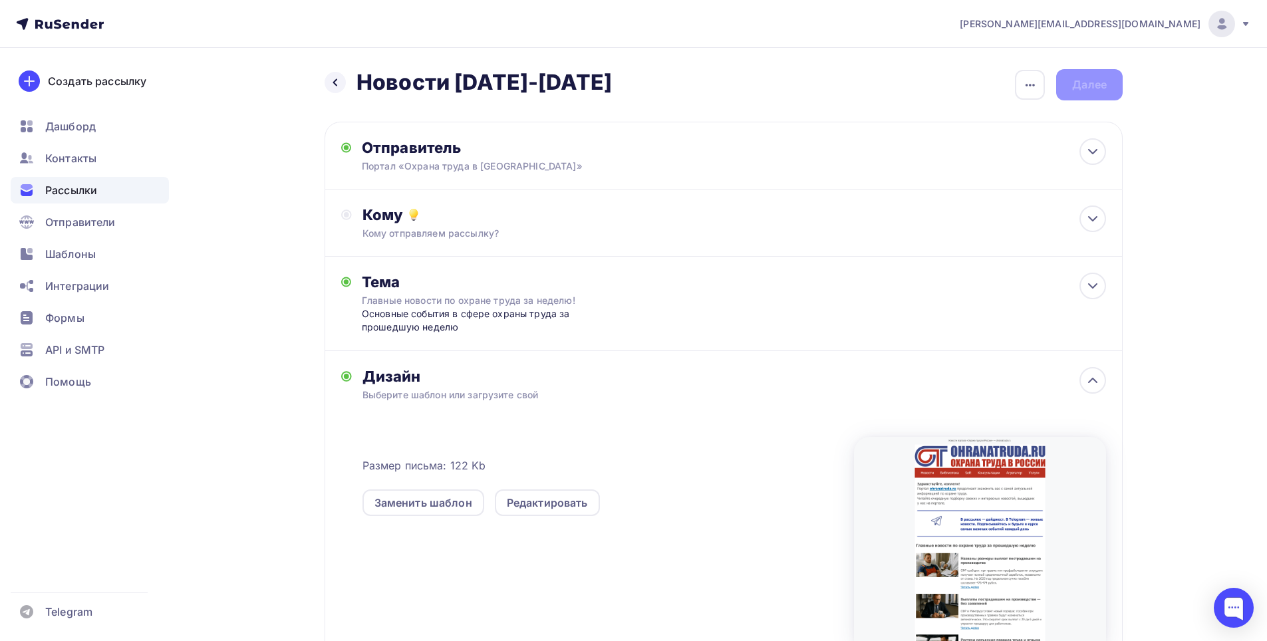
click at [1236, 121] on div "[PERSON_NAME][EMAIL_ADDRESS][DOMAIN_NAME] Аккаунт Тарифы Выйти Создать рассылку…" at bounding box center [633, 399] width 1267 height 798
click at [1100, 216] on icon at bounding box center [1093, 219] width 16 height 16
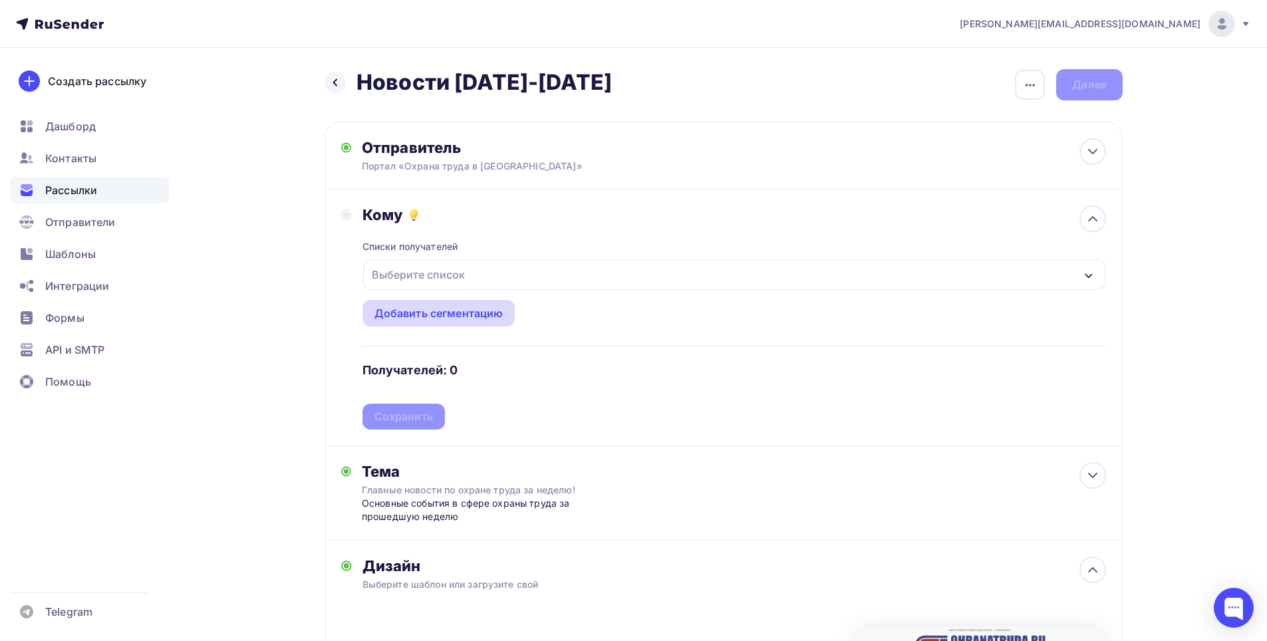
click at [410, 307] on div "Добавить сегментацию" at bounding box center [438, 313] width 129 height 16
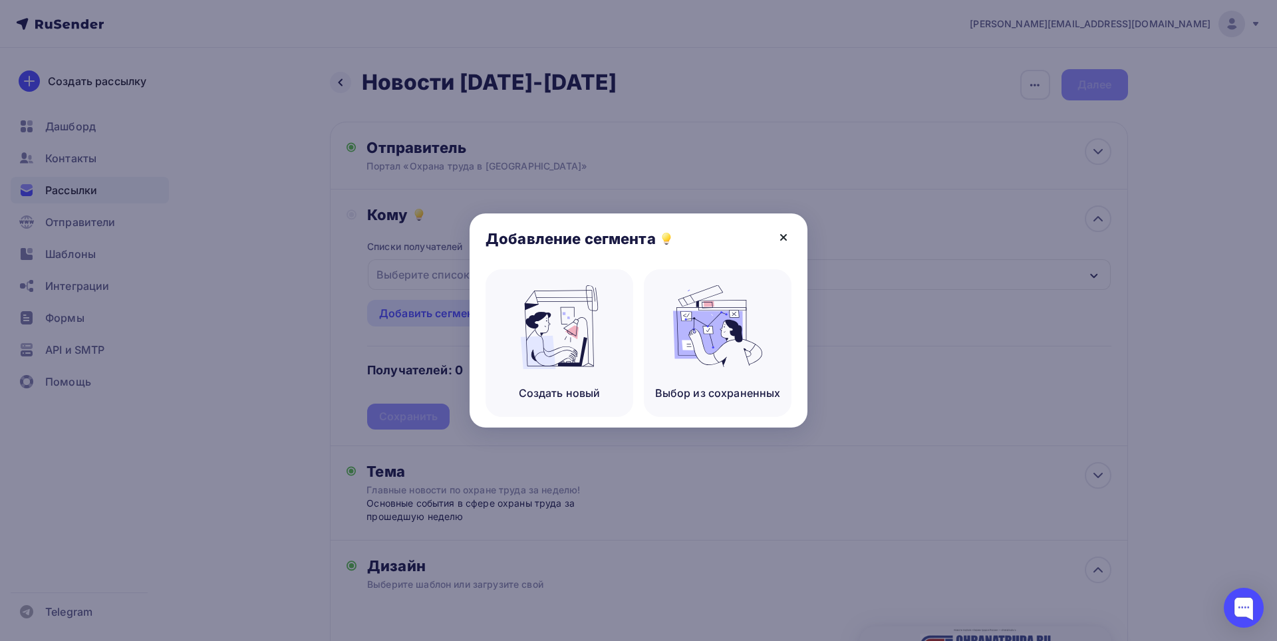
click at [783, 234] on icon at bounding box center [783, 237] width 16 height 16
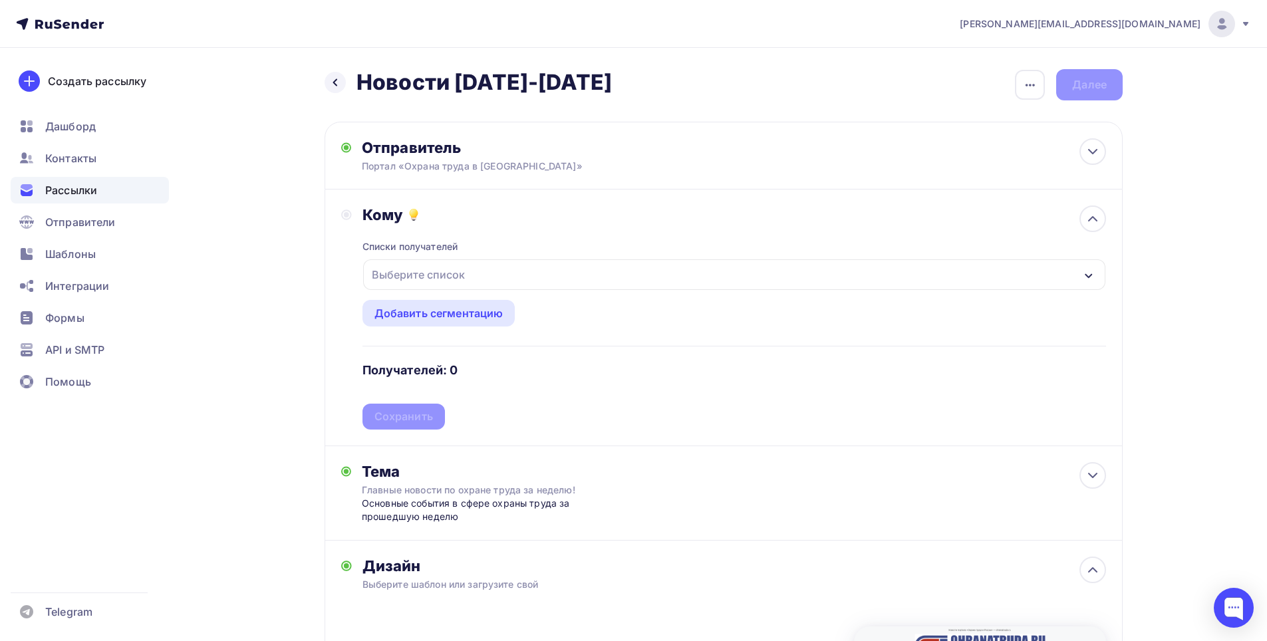
click at [414, 271] on div "Выберите список" at bounding box center [418, 275] width 104 height 24
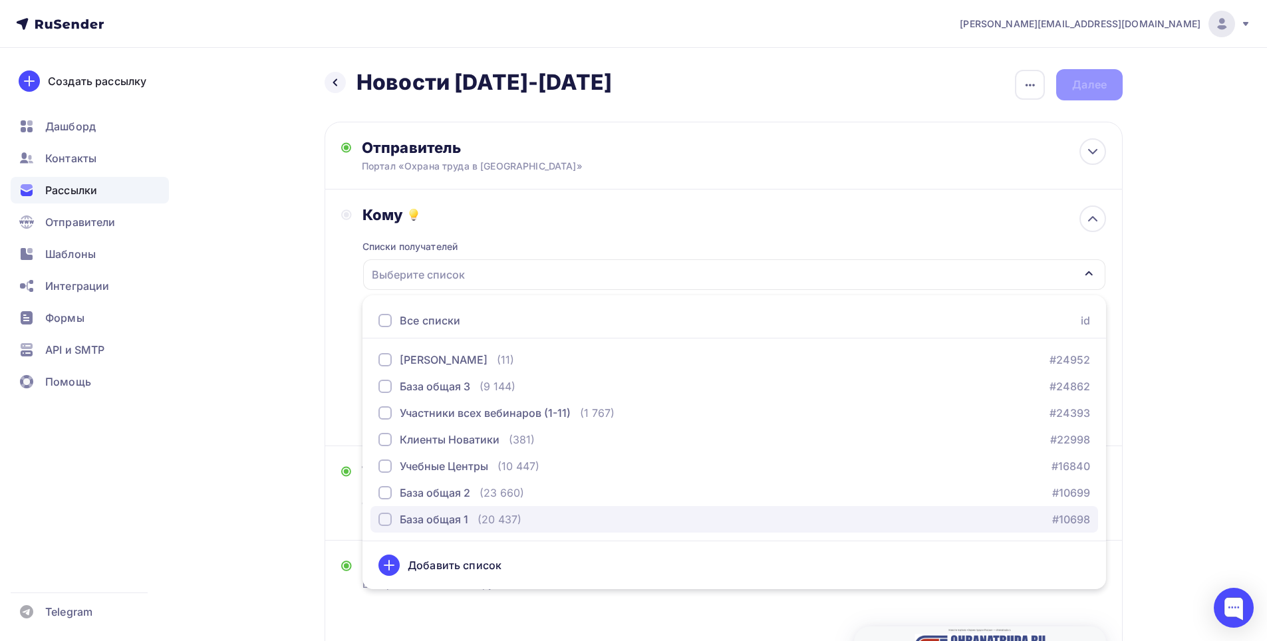
click at [385, 522] on div "button" at bounding box center [384, 519] width 13 height 13
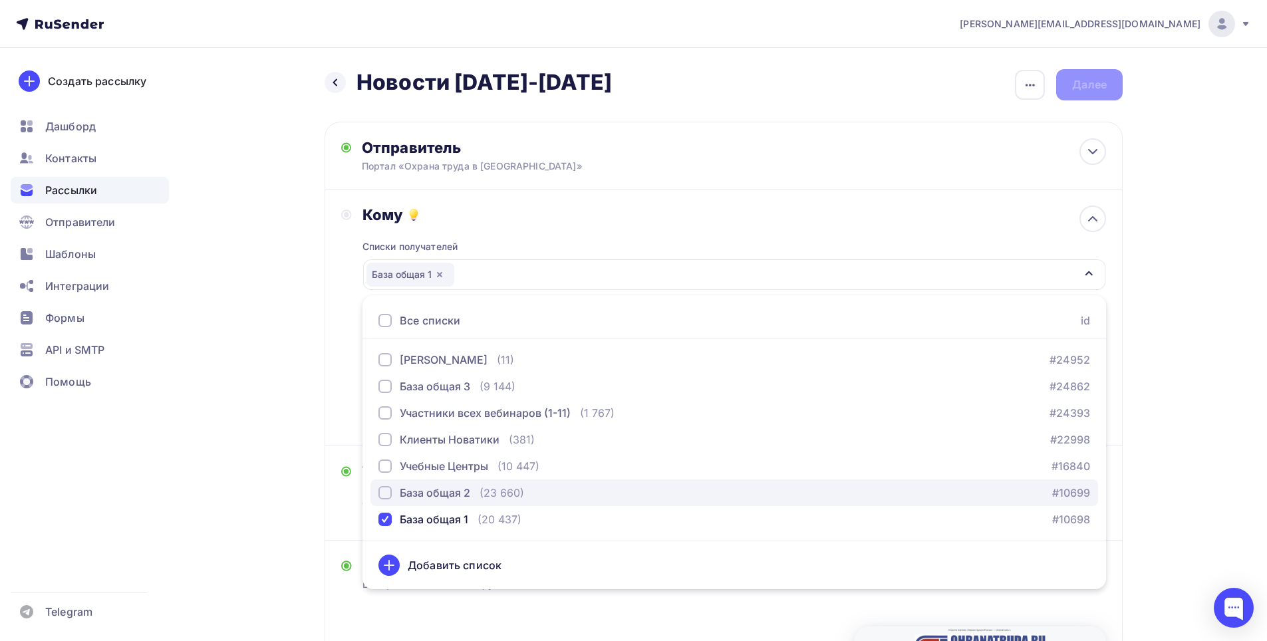
click at [386, 493] on div "button" at bounding box center [384, 492] width 13 height 13
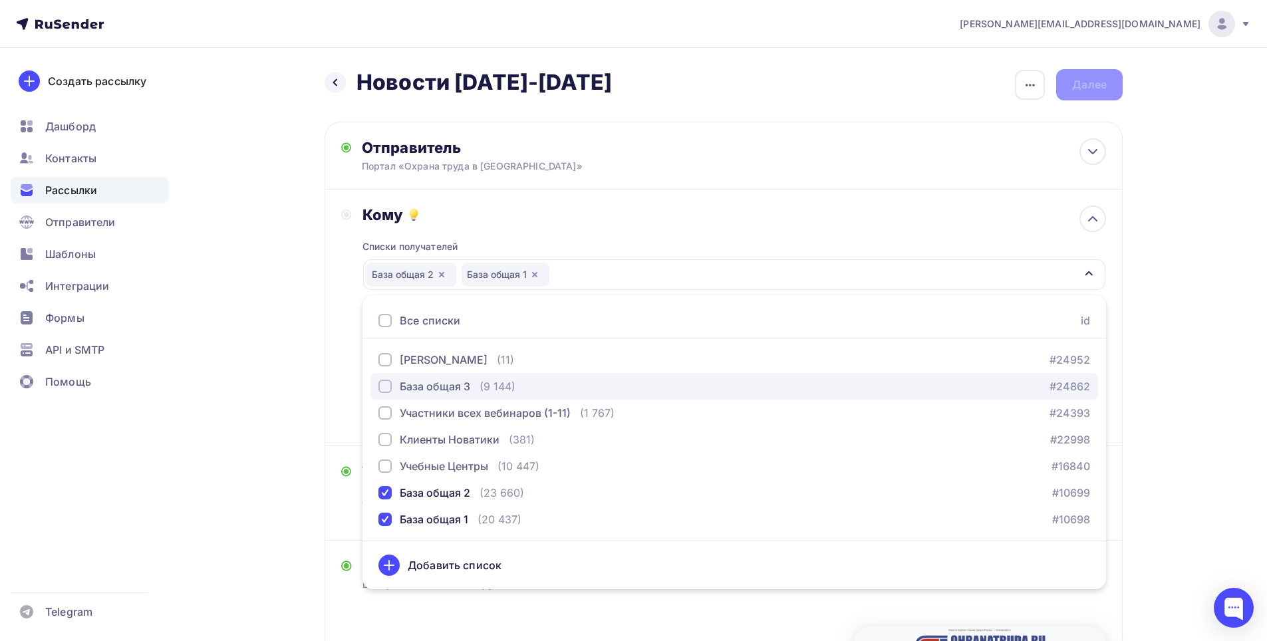
click at [386, 383] on div "button" at bounding box center [384, 386] width 13 height 13
click at [273, 301] on div "Назад Новости [DATE]-[DATE] Новости [DATE]-[DATE] Закончить позже Переименовать…" at bounding box center [633, 518] width 1090 height 940
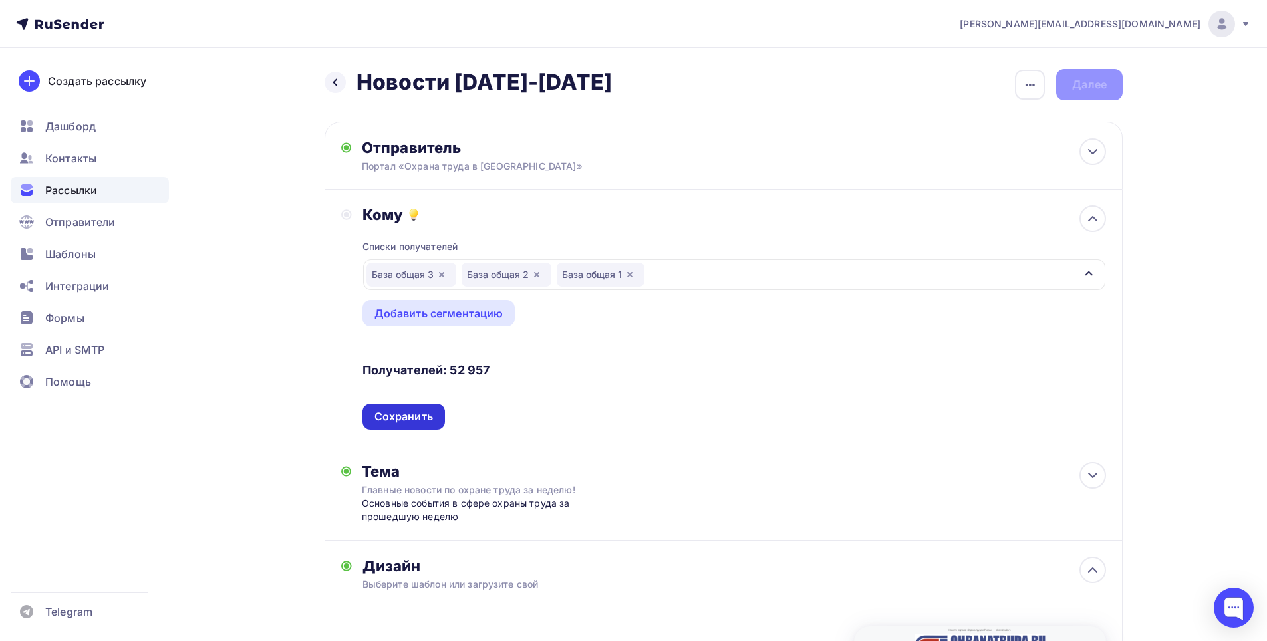
click at [410, 413] on div "Сохранить" at bounding box center [403, 416] width 59 height 15
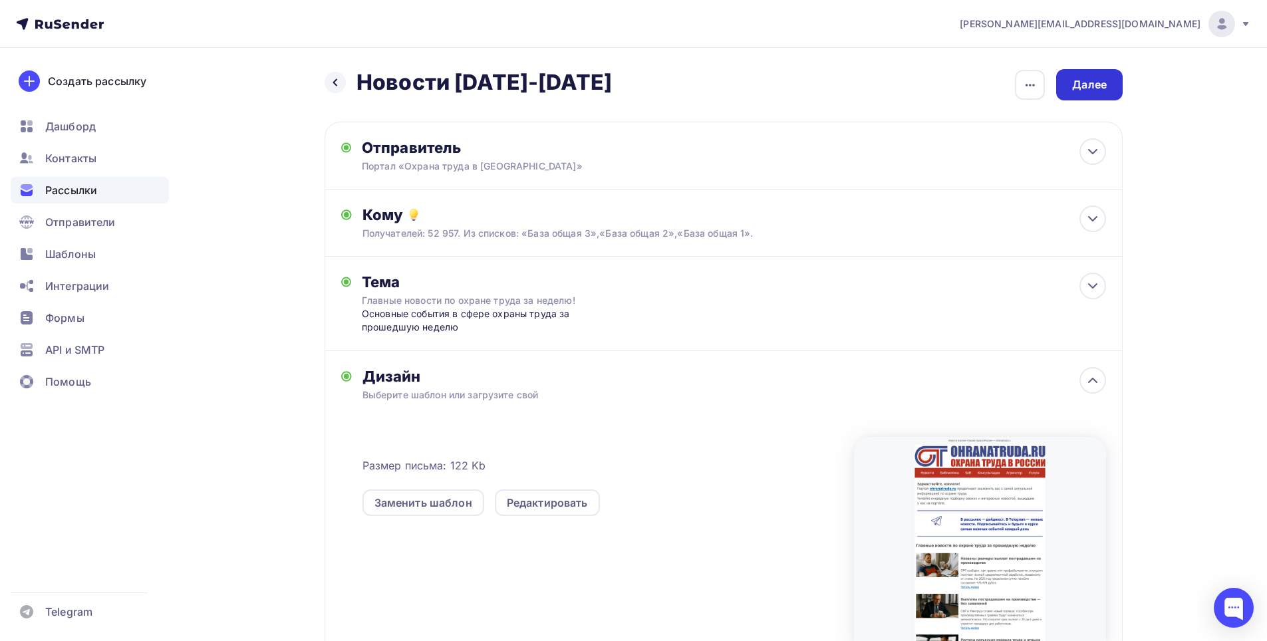
click at [1087, 82] on div "Далее" at bounding box center [1089, 84] width 35 height 15
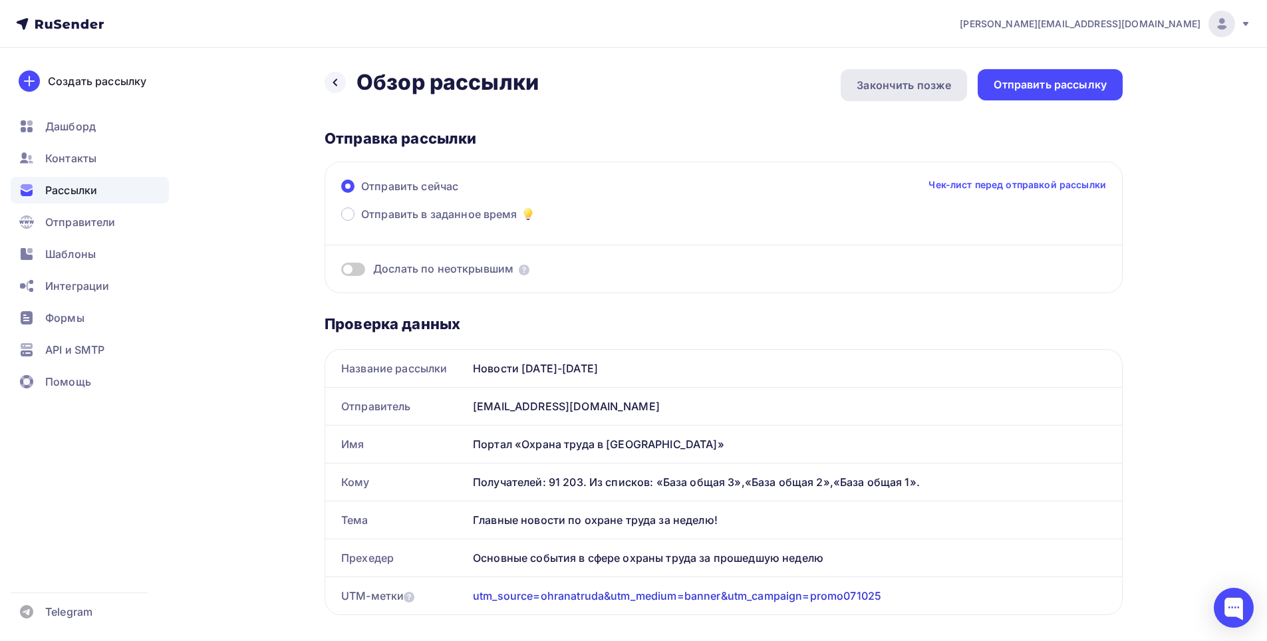
click at [892, 86] on div "Закончить позже" at bounding box center [904, 85] width 94 height 16
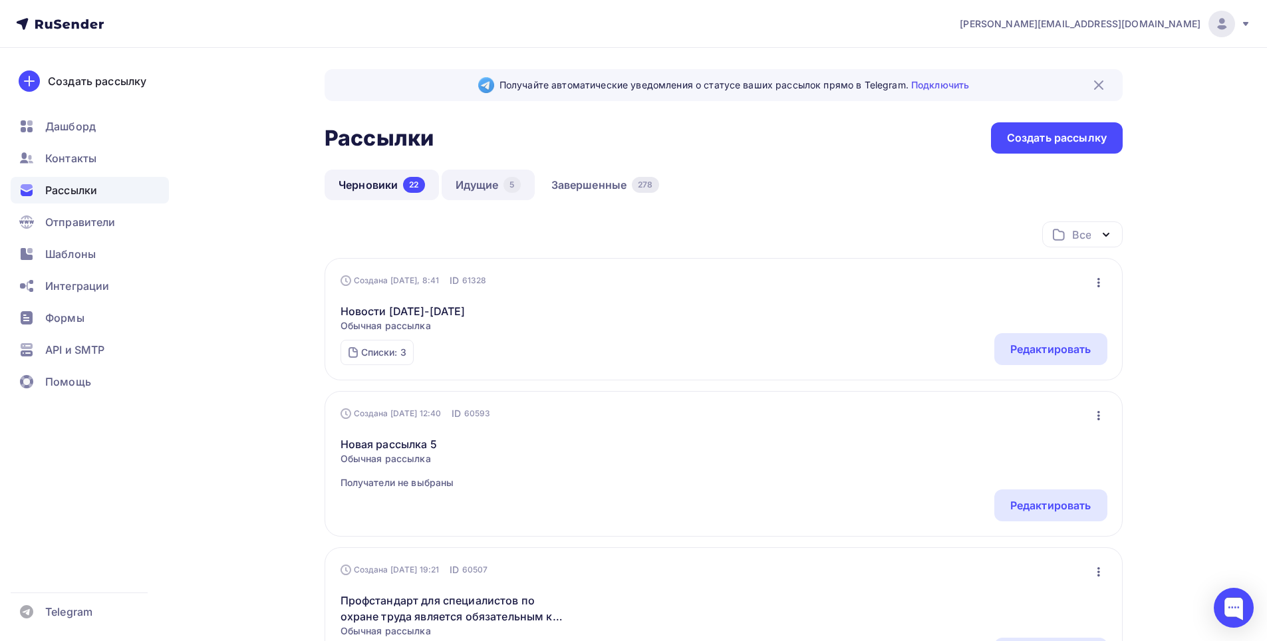
click at [484, 177] on link "Идущие 5" at bounding box center [488, 185] width 93 height 31
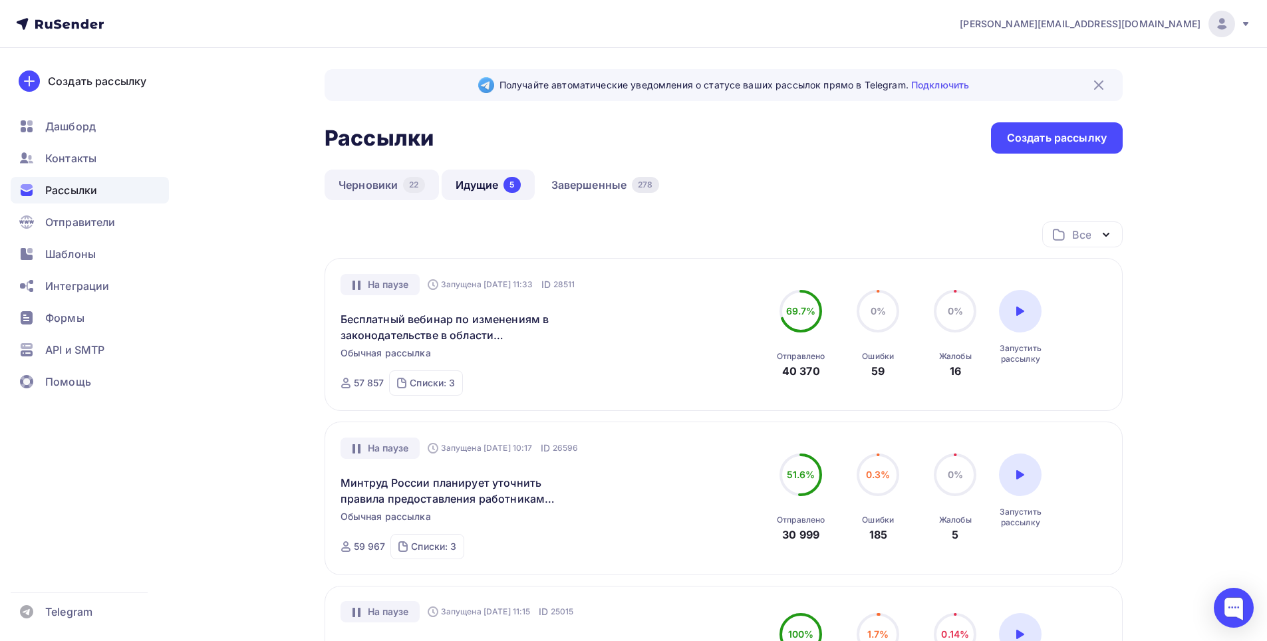
click at [378, 180] on link "Черновики 22" at bounding box center [382, 185] width 114 height 31
